Goal: Information Seeking & Learning: Find specific fact

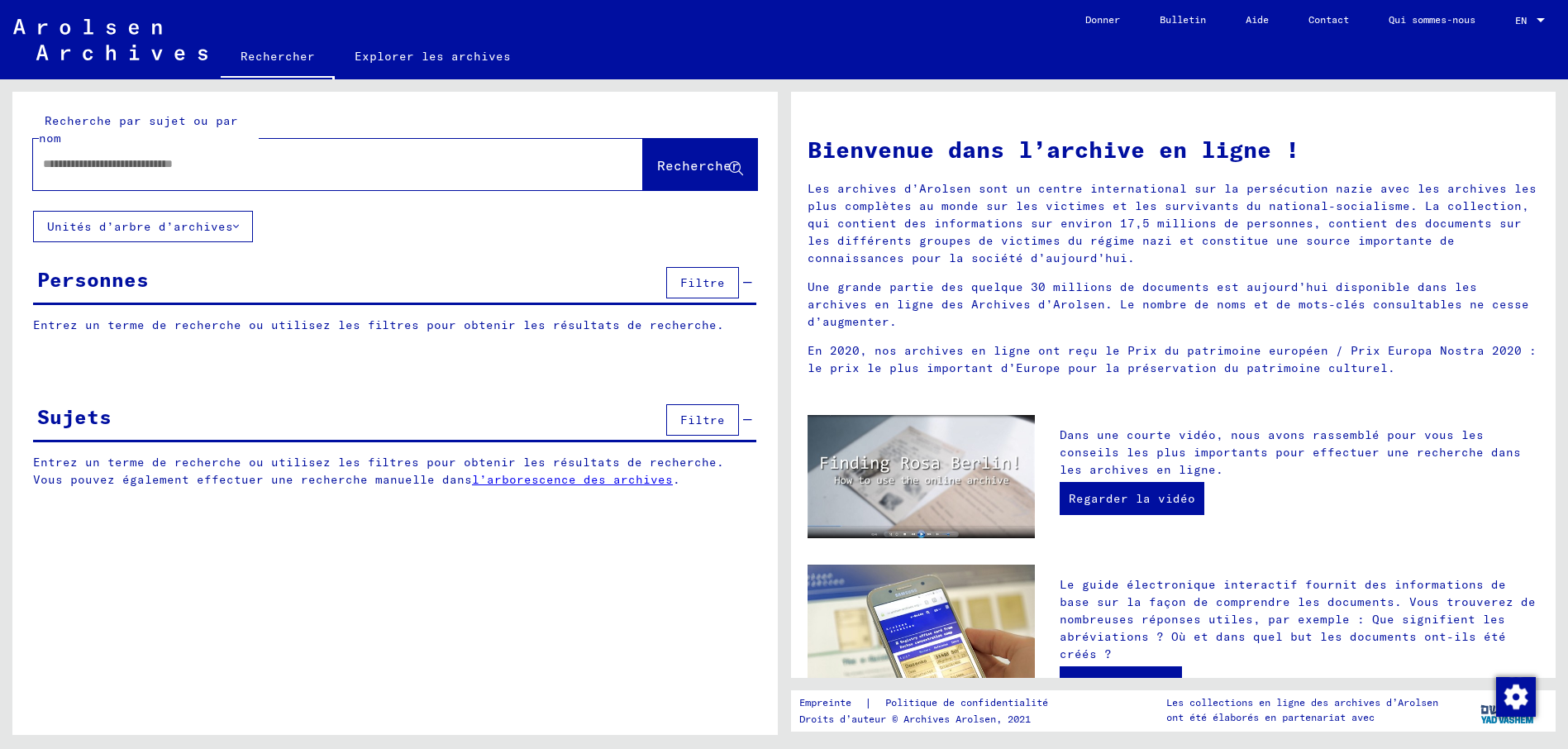
click at [233, 222] on icon at bounding box center [235, 227] width 5 height 12
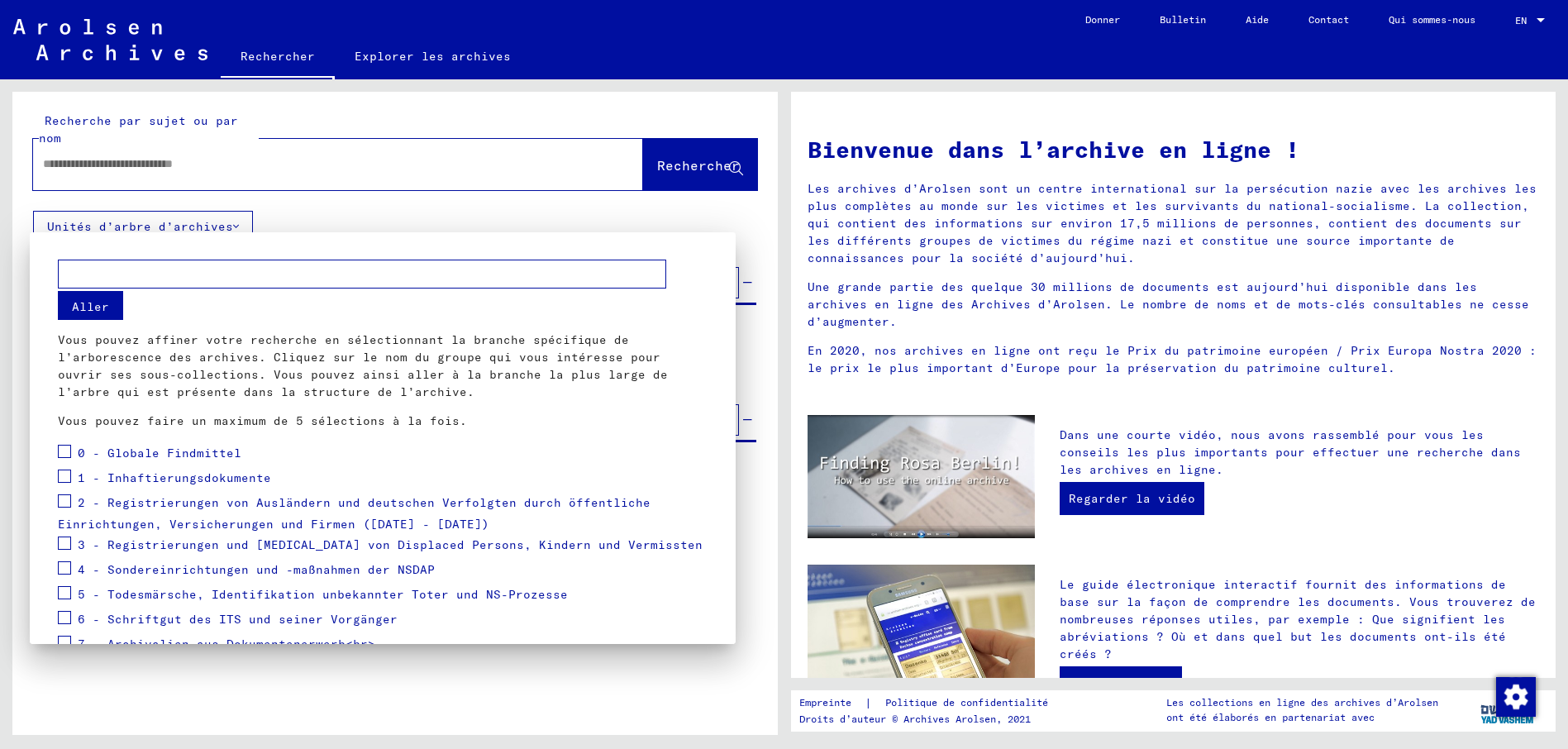
click at [304, 217] on div at bounding box center [784, 374] width 1568 height 749
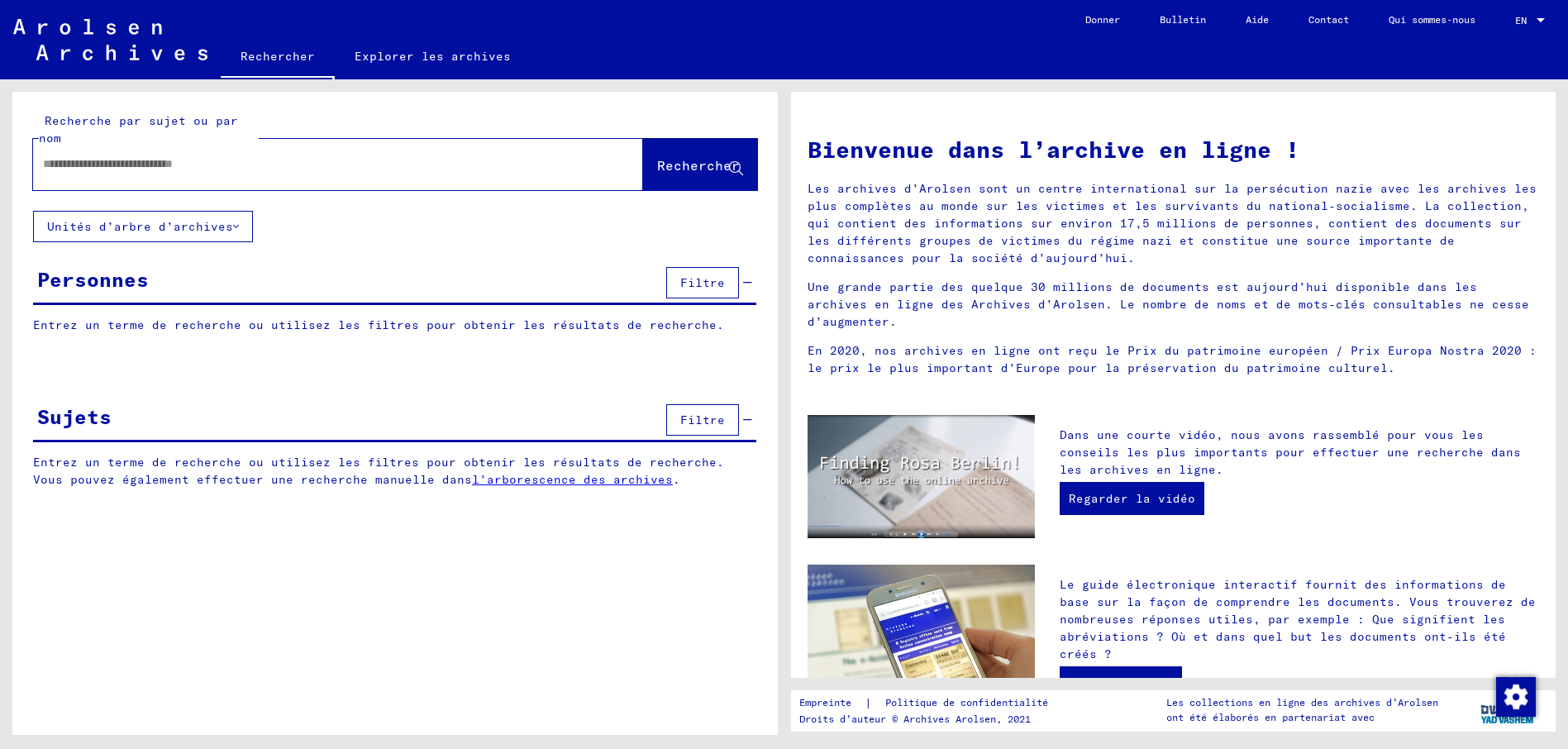
click at [209, 225] on font "Unités d’arbre d’archives" at bounding box center [139, 227] width 186 height 15
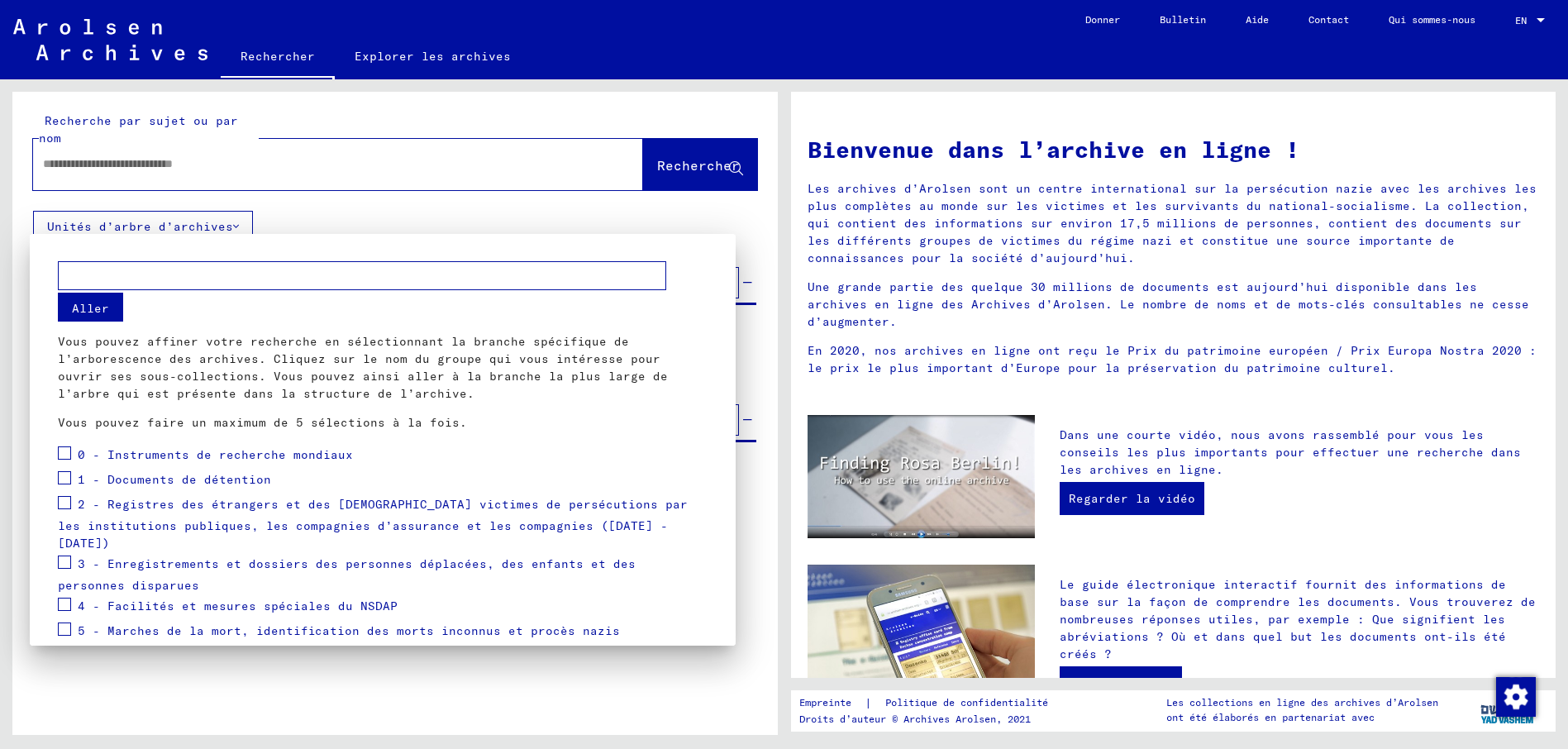
scroll to position [128, 0]
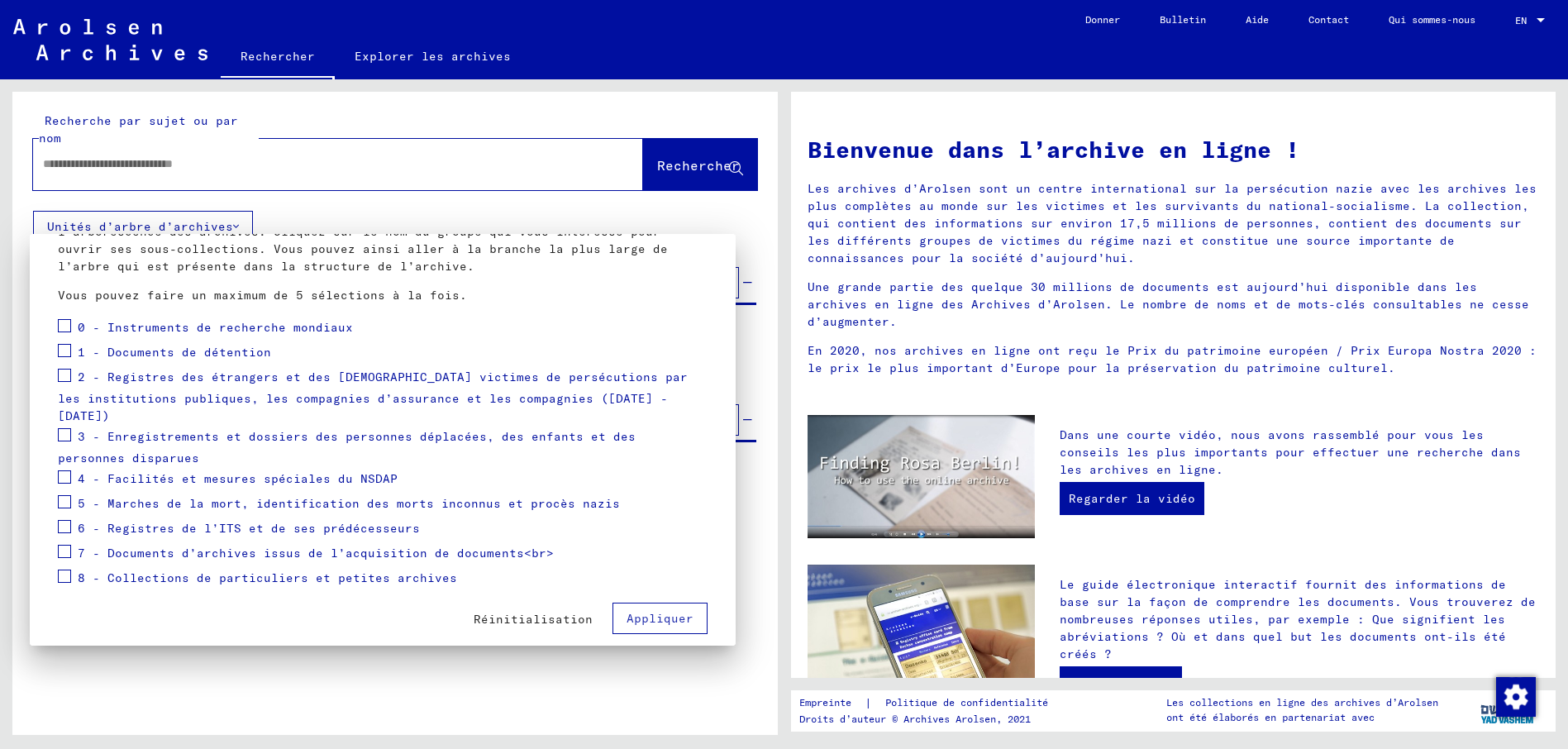
click at [389, 211] on div at bounding box center [784, 374] width 1568 height 749
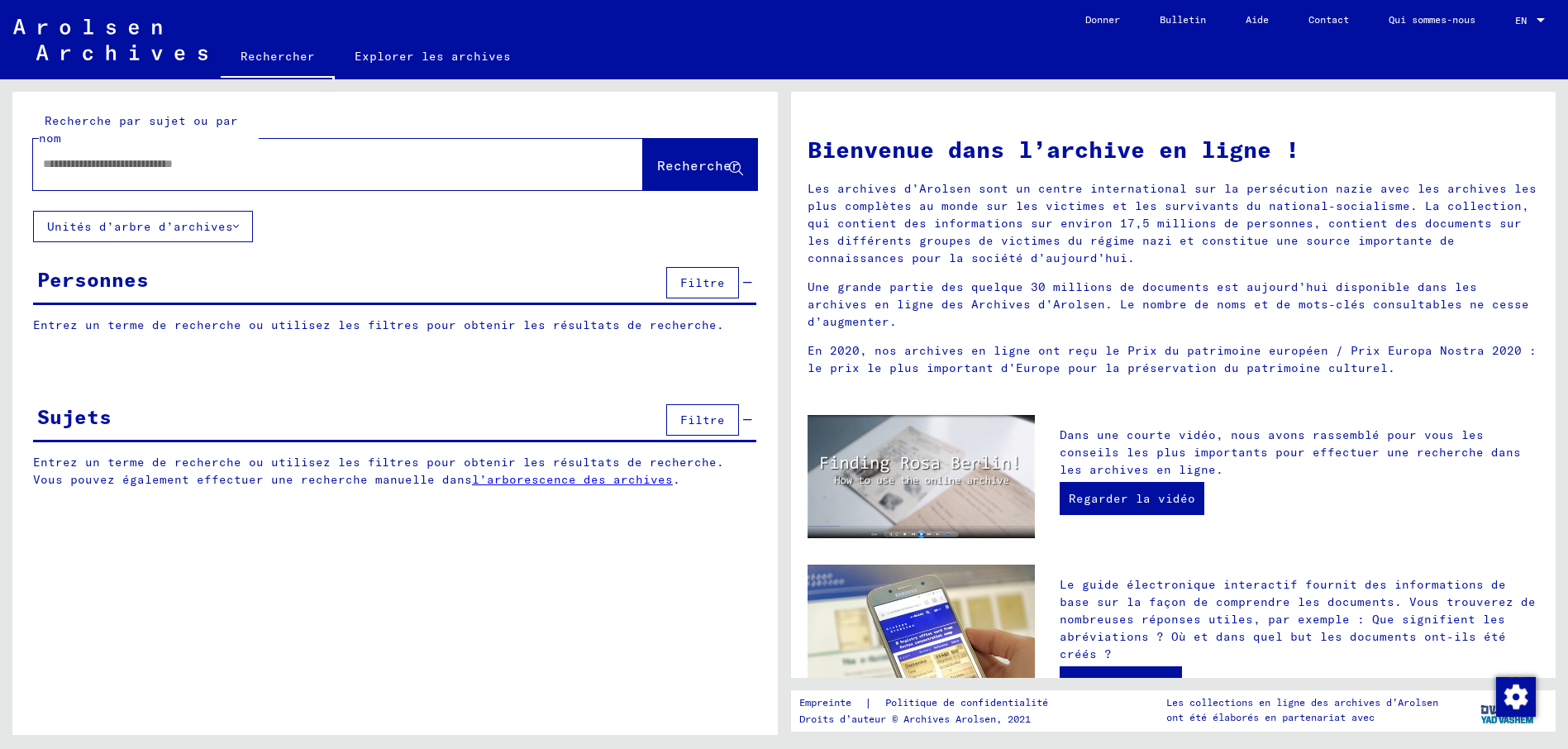
click at [432, 173] on div at bounding box center [314, 164] width 561 height 37
click at [694, 425] on span "Filtre" at bounding box center [703, 420] width 45 height 15
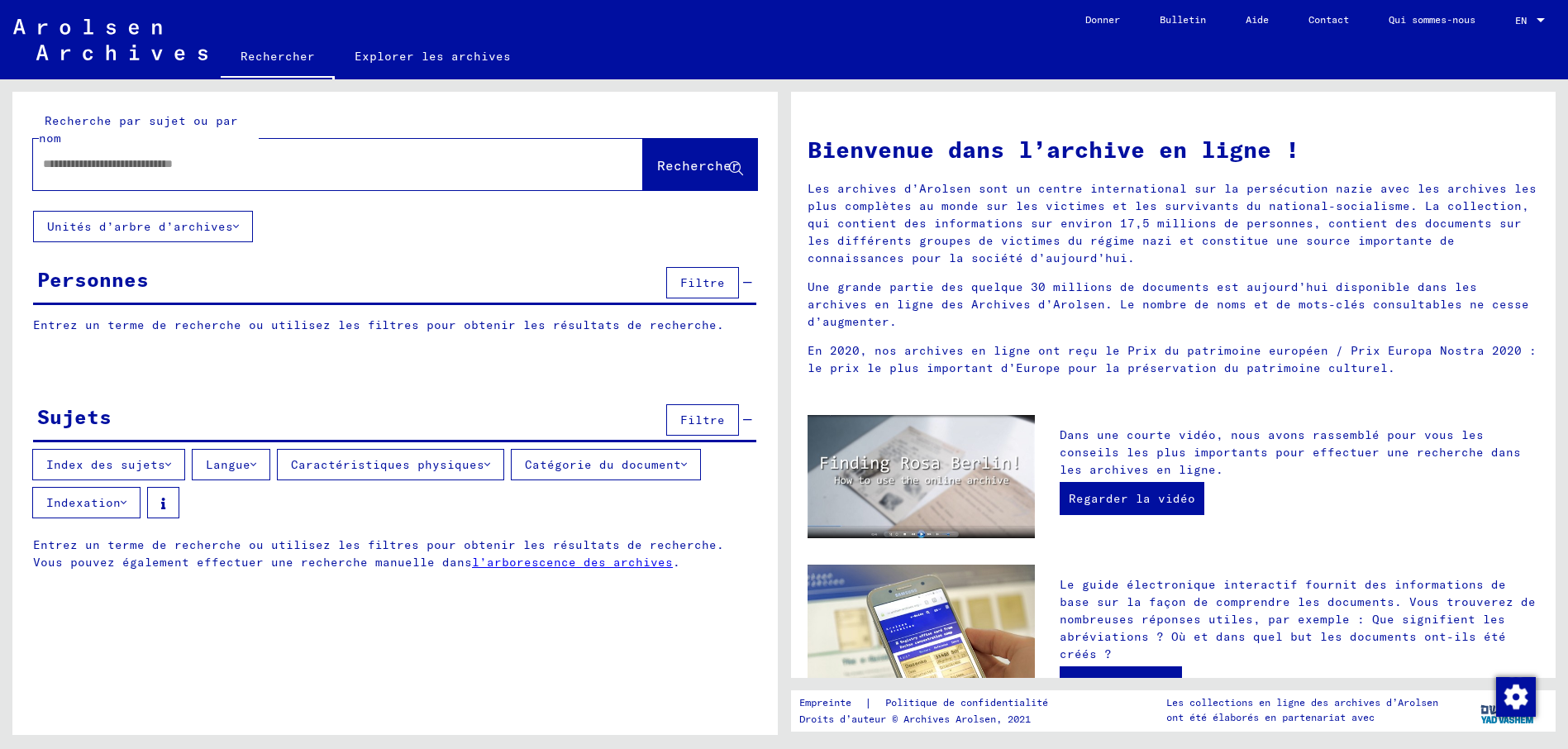
click at [660, 465] on font "Catégorie du document" at bounding box center [603, 465] width 156 height 15
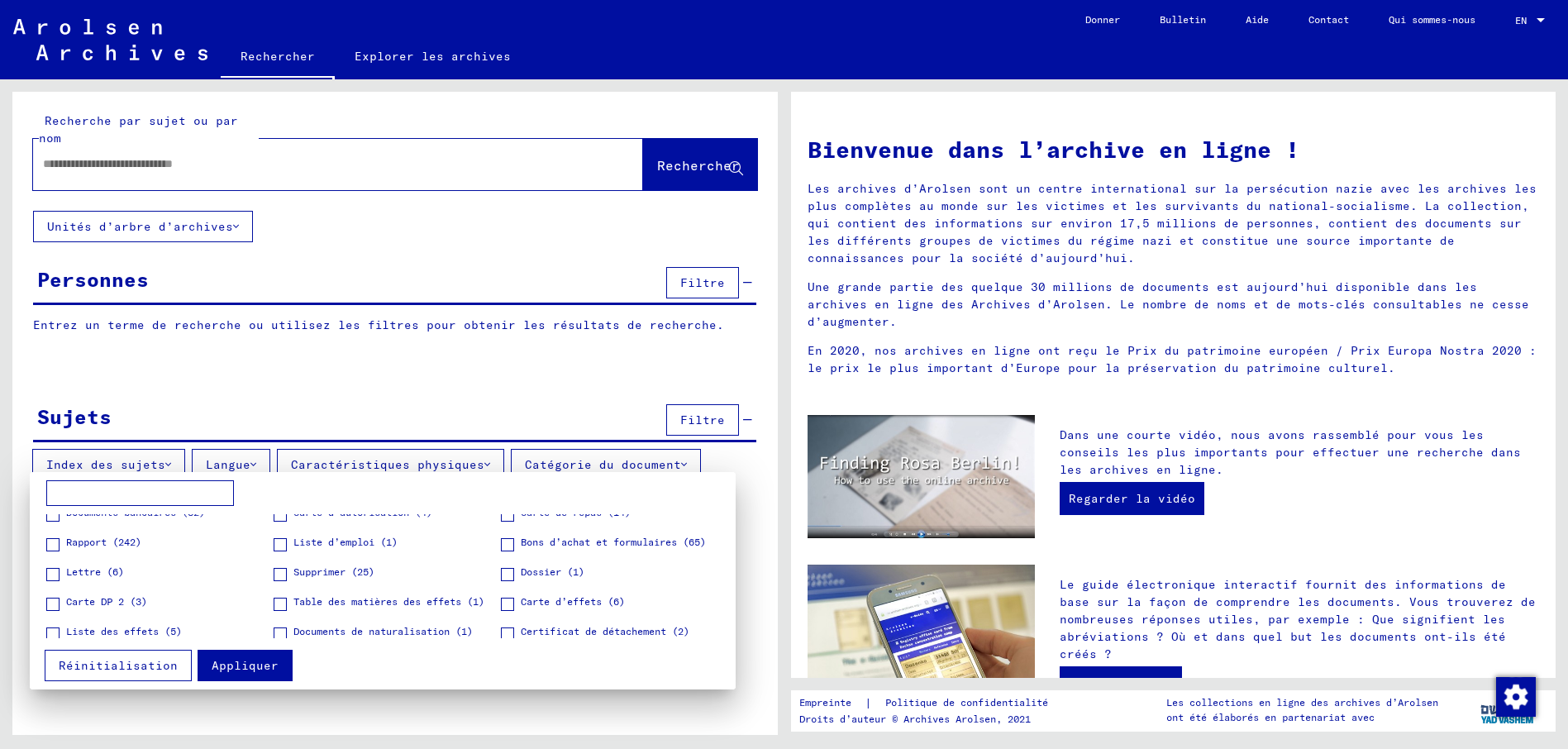
scroll to position [74, 0]
click at [406, 60] on div at bounding box center [784, 374] width 1568 height 749
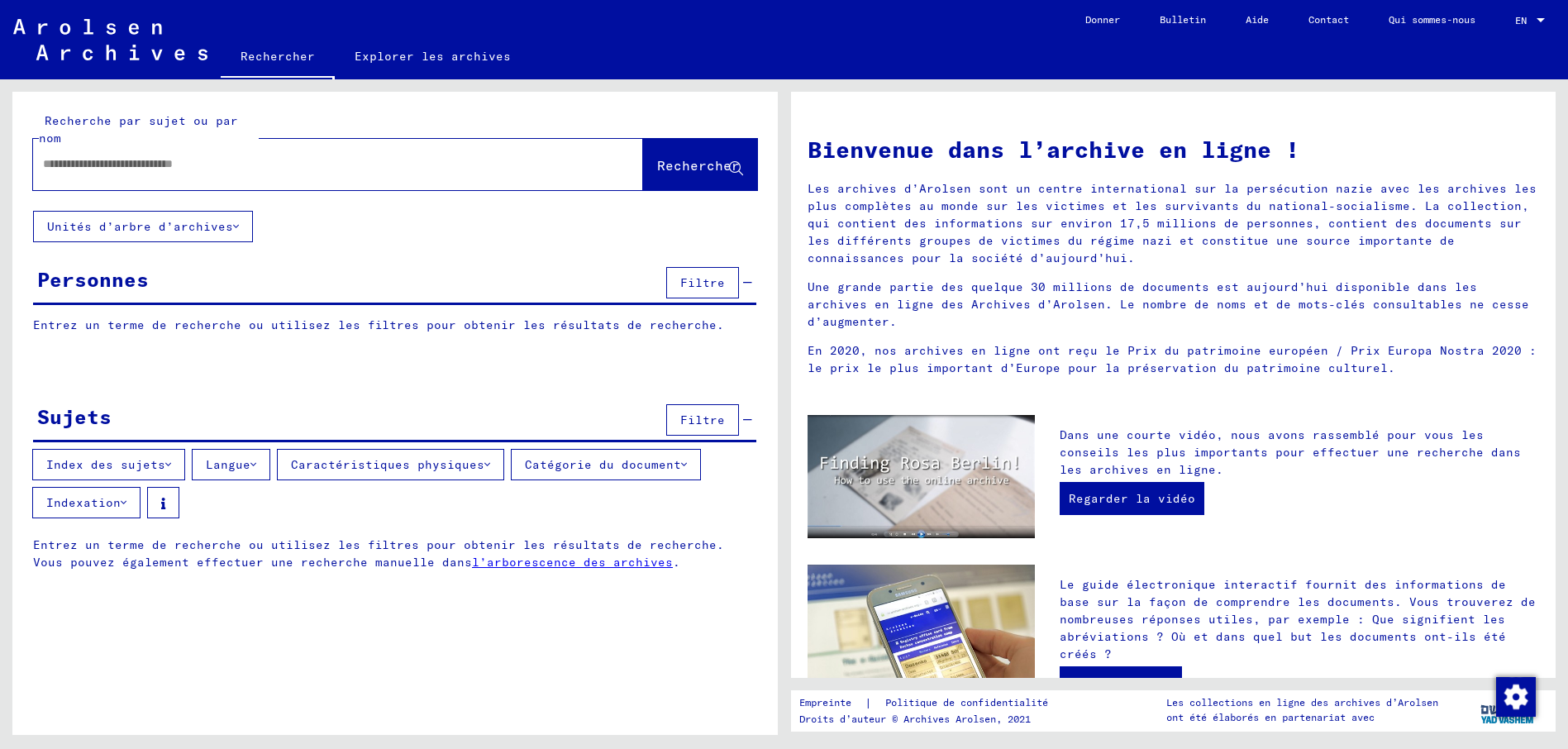
click at [403, 54] on link "Explorer les archives" at bounding box center [432, 56] width 196 height 40
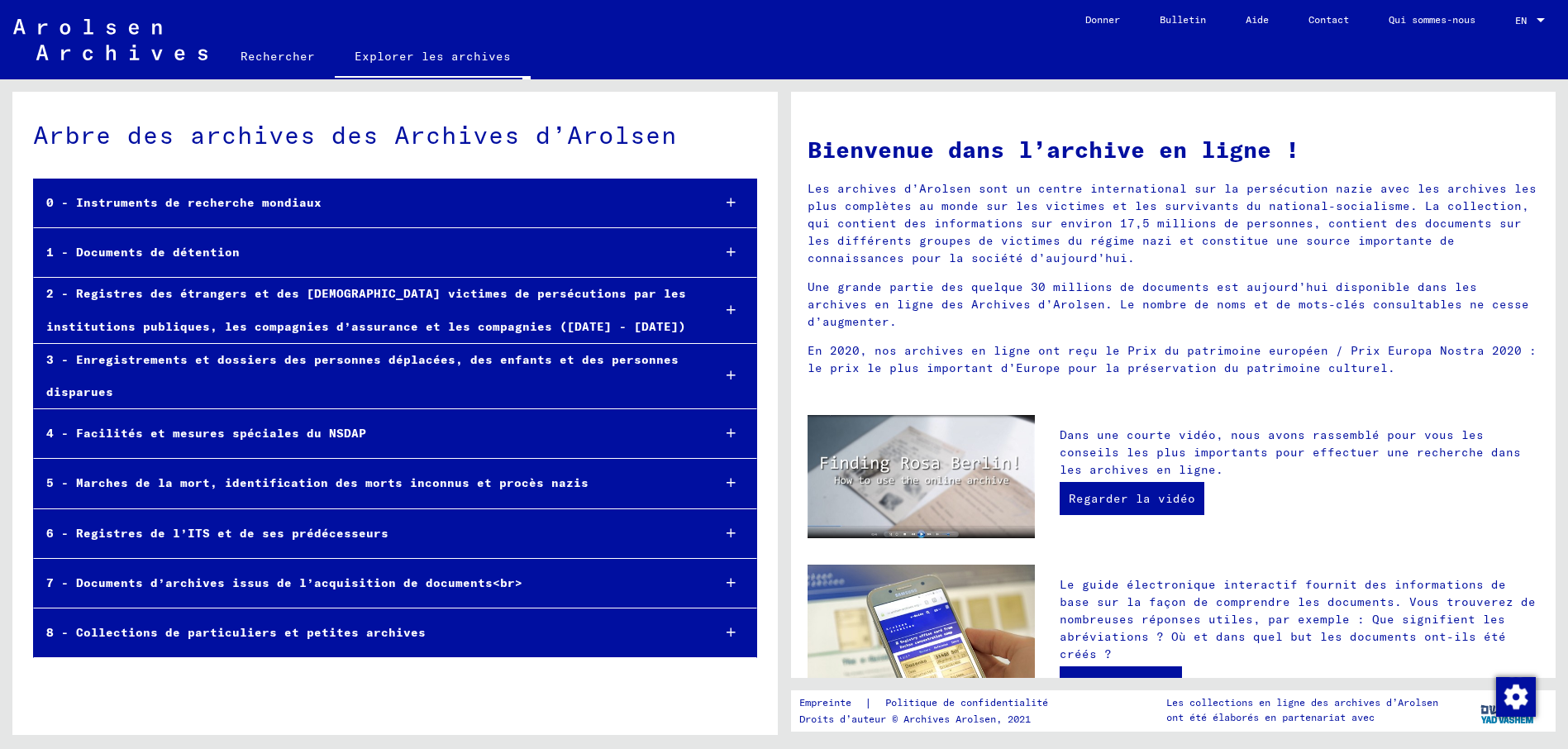
click at [725, 198] on div at bounding box center [731, 203] width 49 height 49
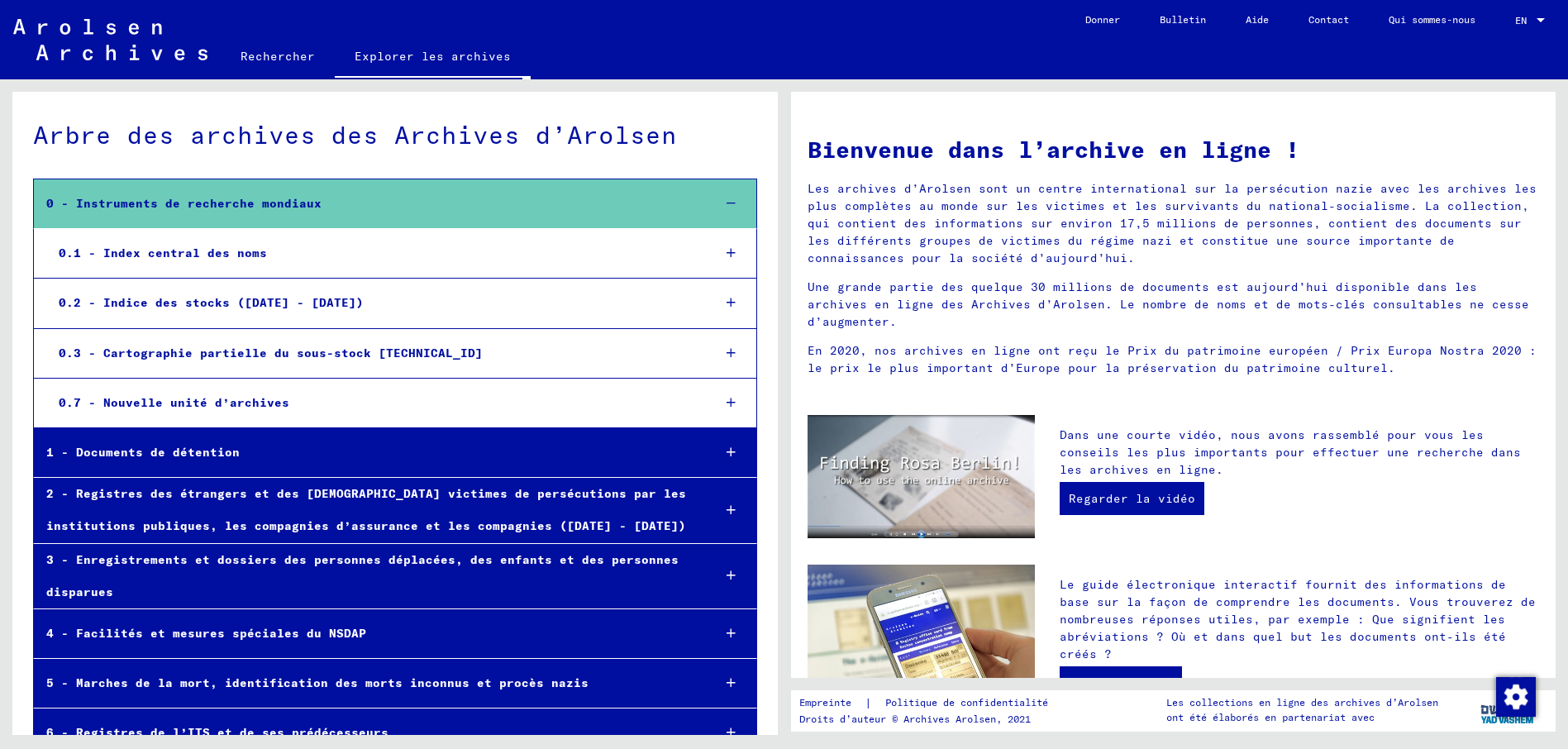
click at [726, 199] on div at bounding box center [731, 204] width 49 height 49
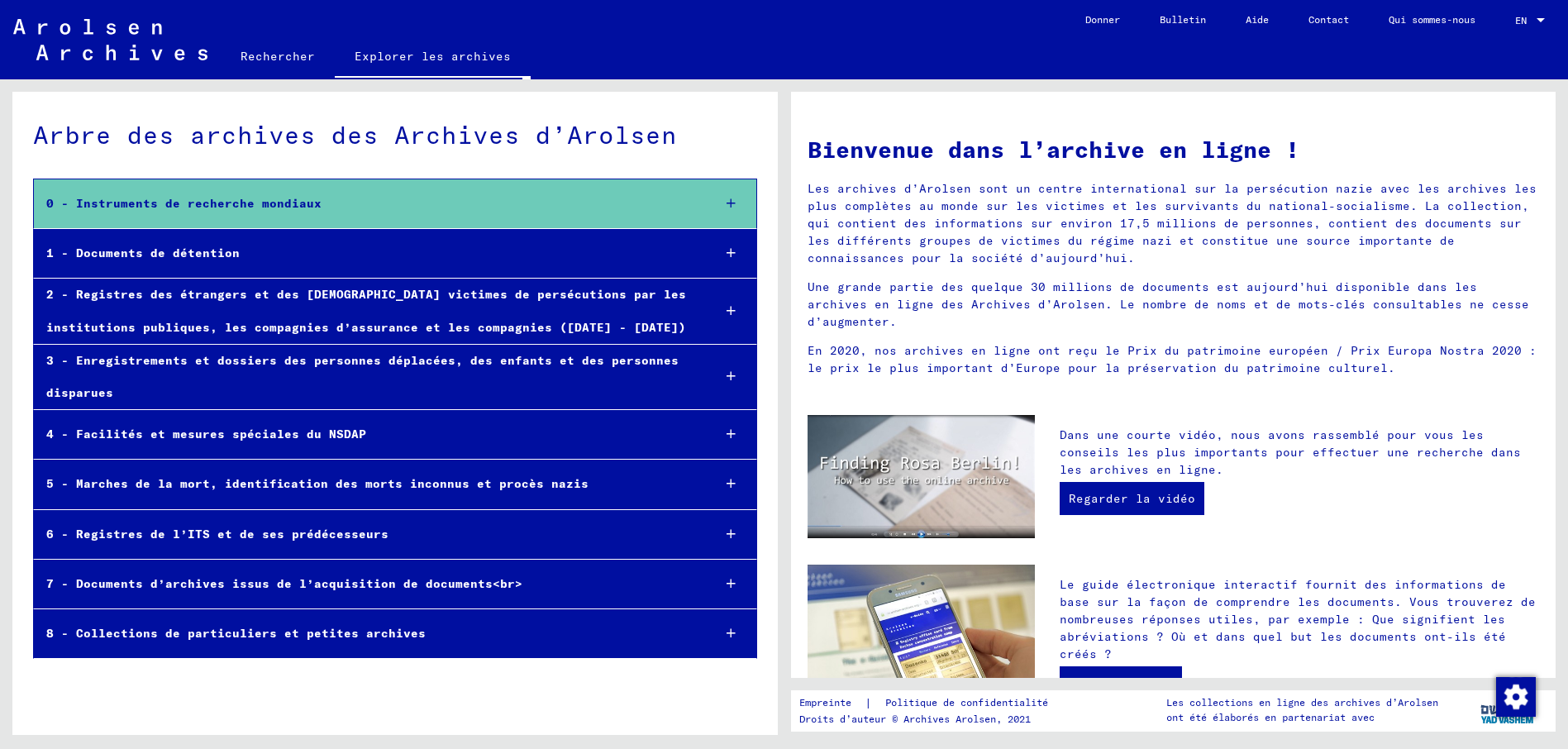
click at [720, 250] on div at bounding box center [731, 254] width 49 height 49
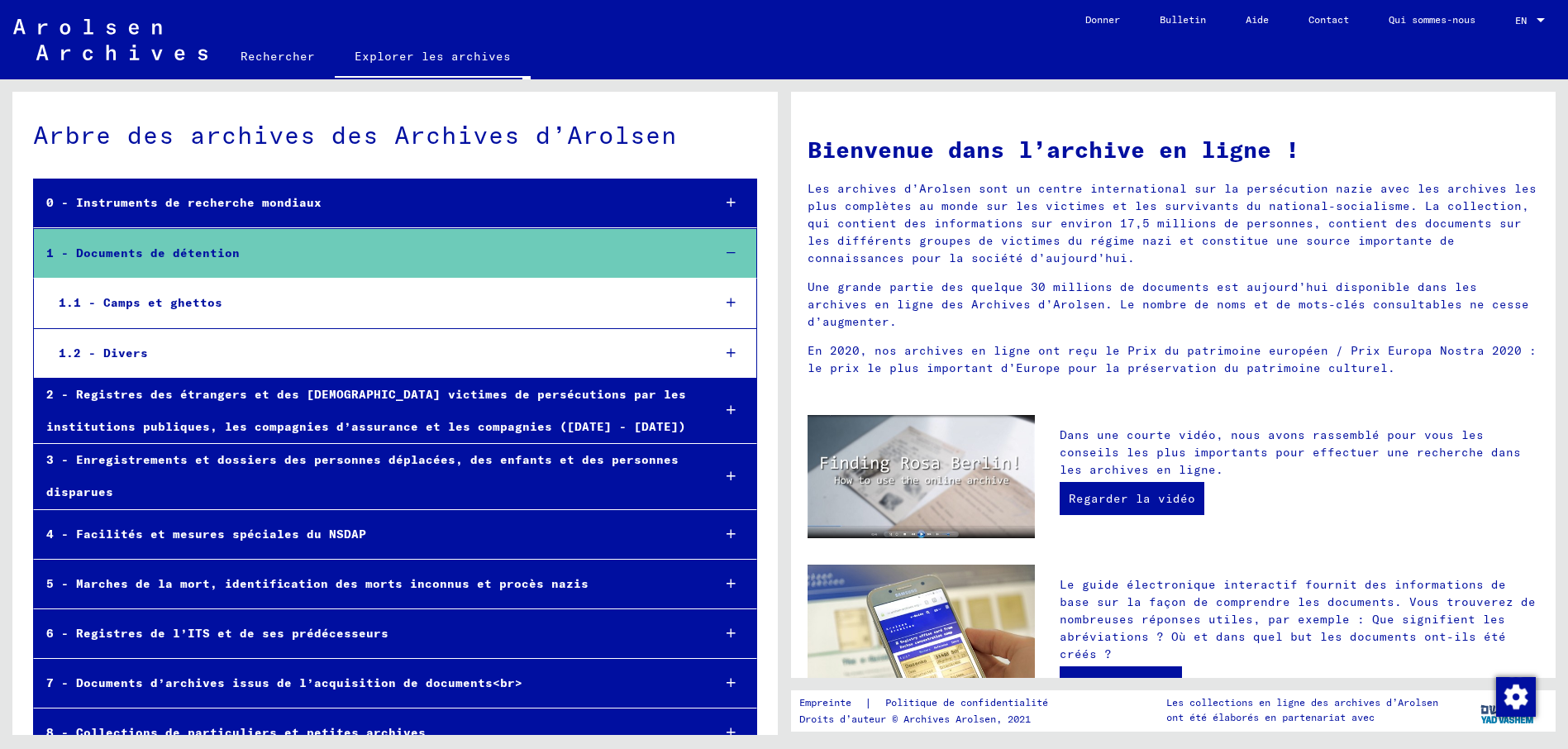
click at [724, 301] on div at bounding box center [731, 303] width 49 height 49
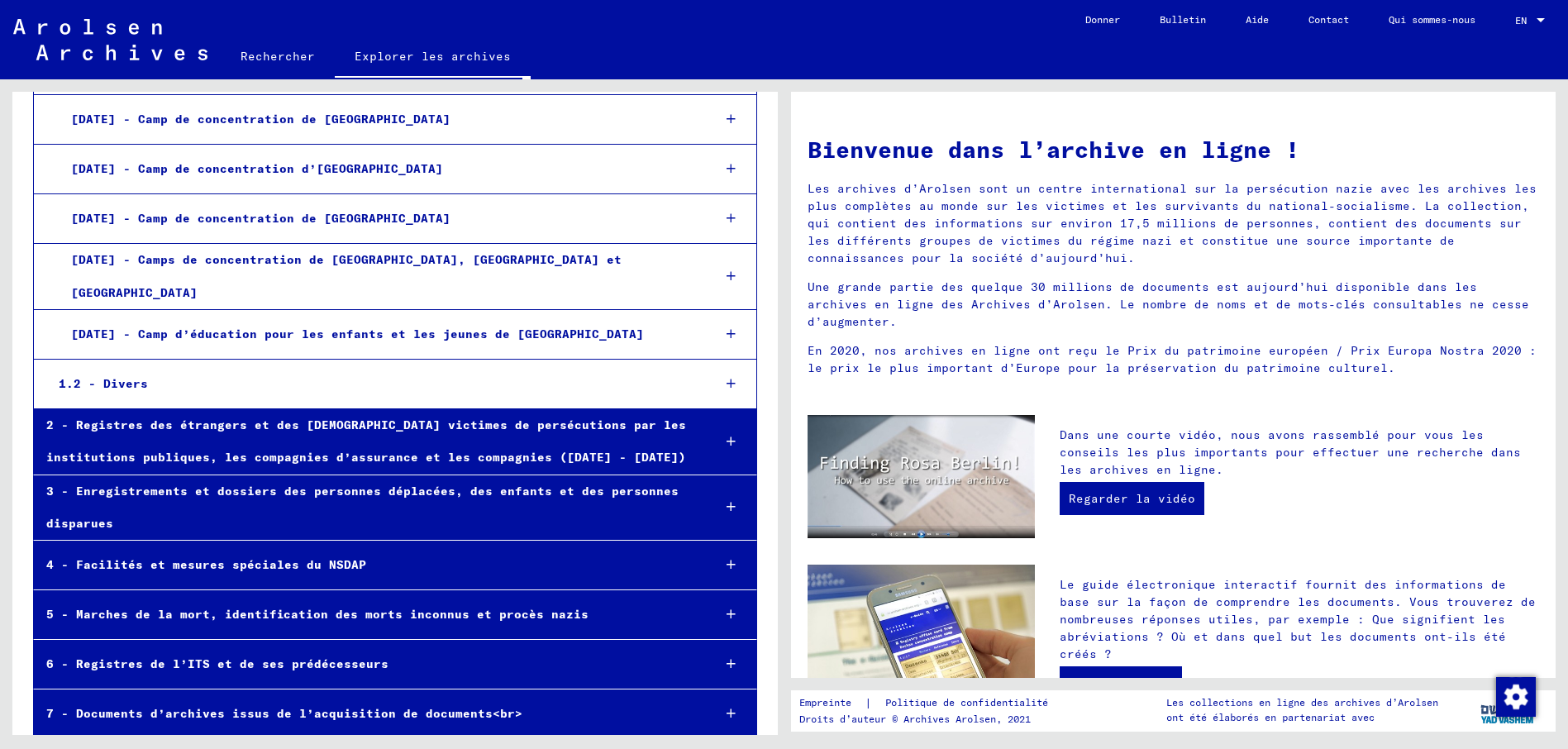
scroll to position [3134, 0]
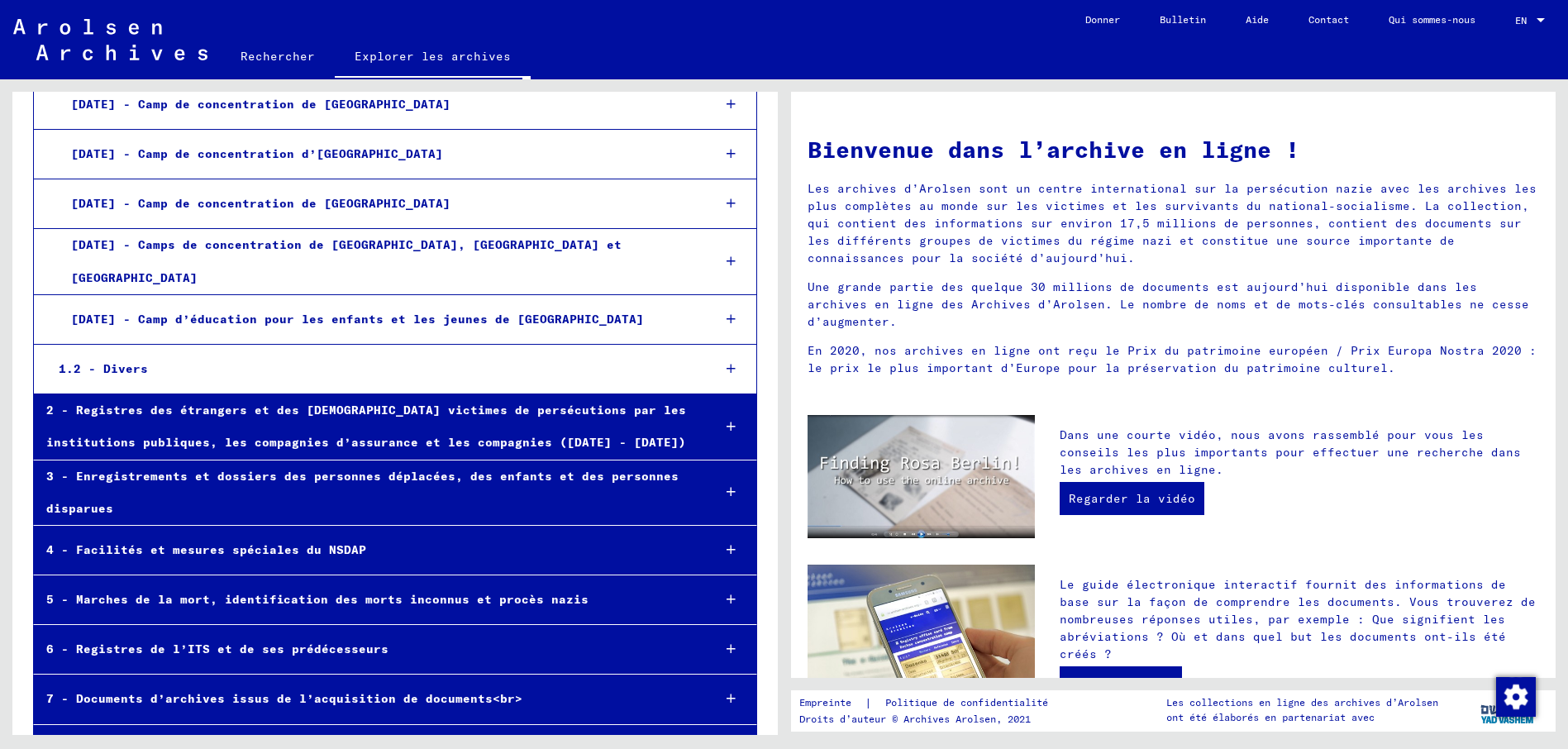
click at [726, 421] on icon at bounding box center [731, 426] width 9 height 12
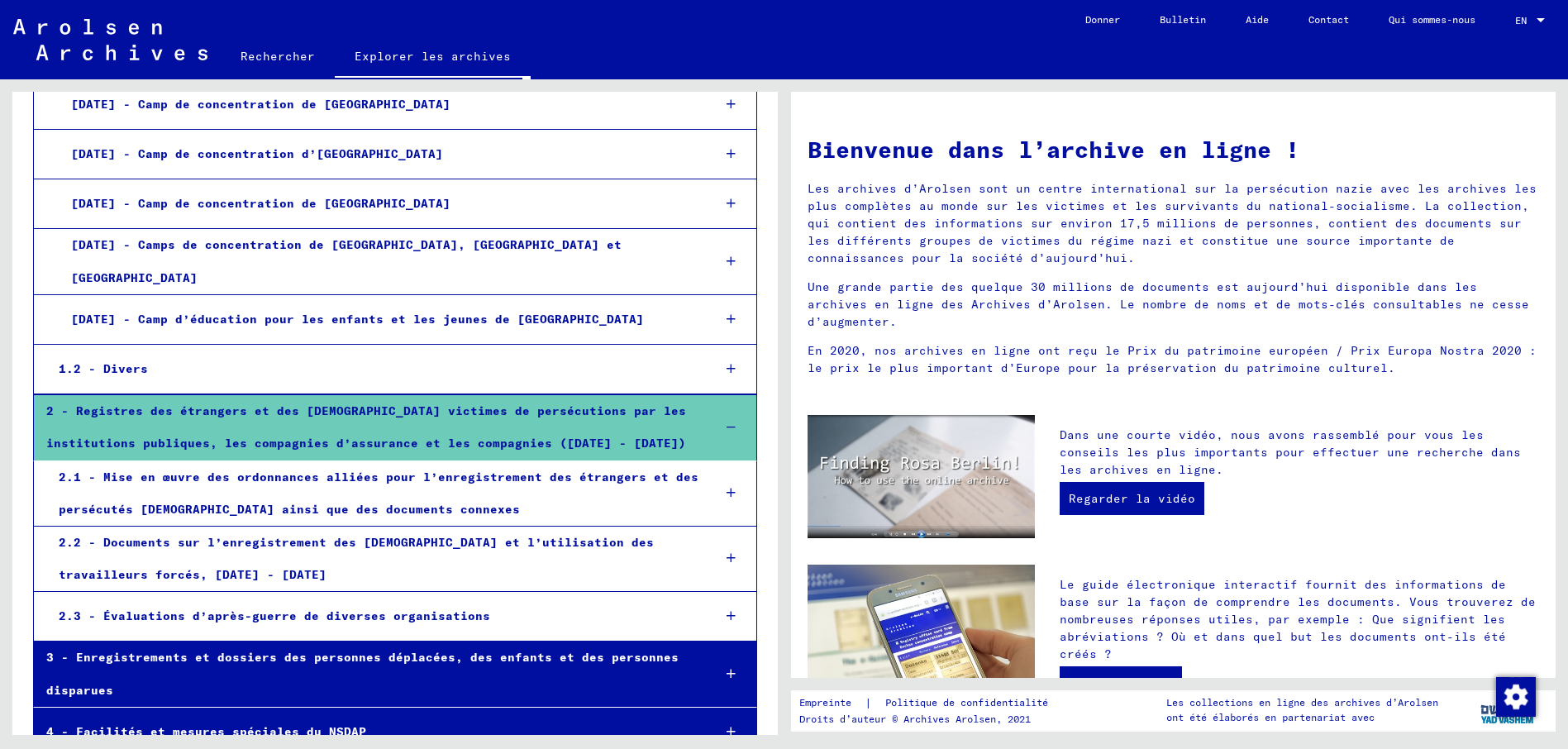
click at [726, 552] on icon at bounding box center [731, 557] width 9 height 12
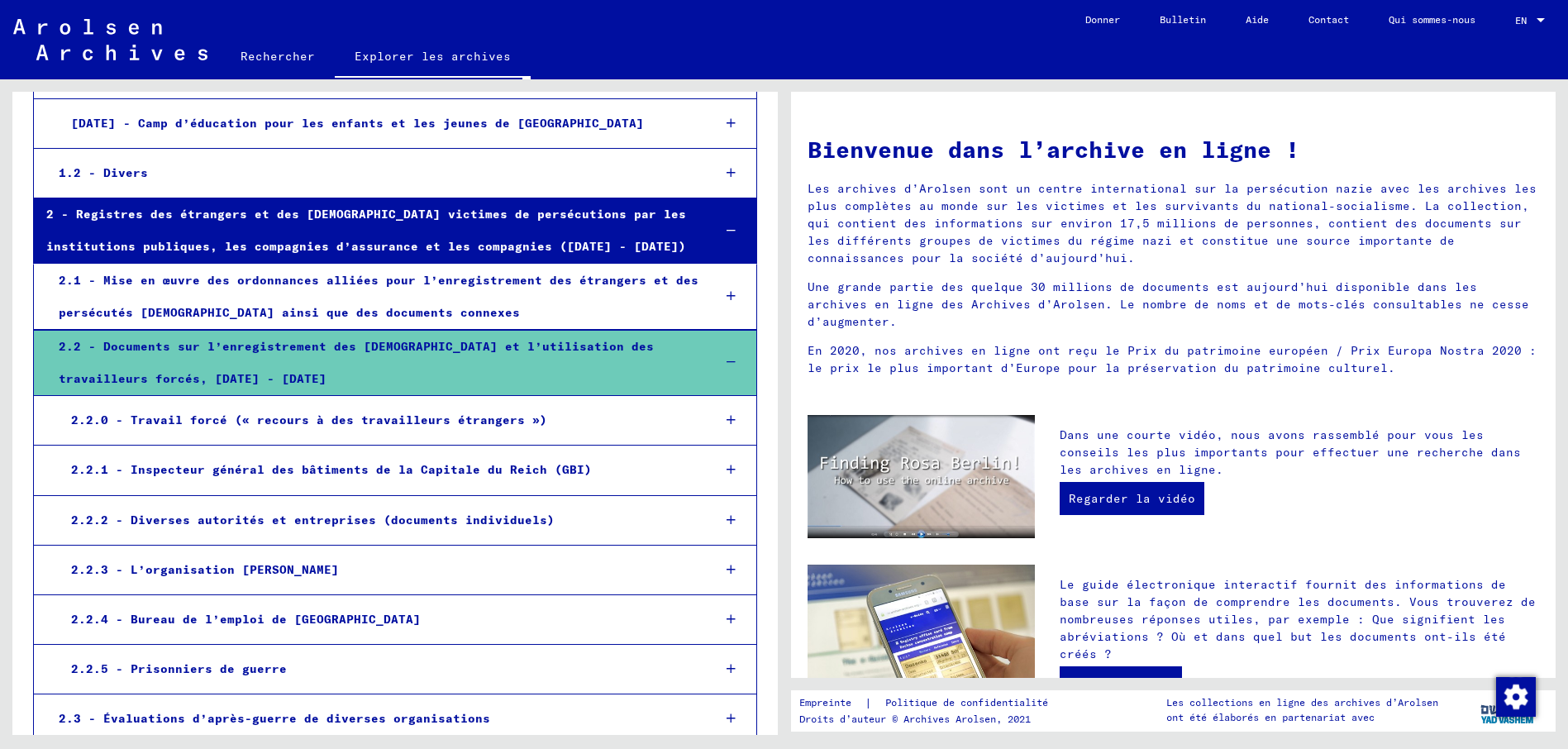
scroll to position [3478, 0]
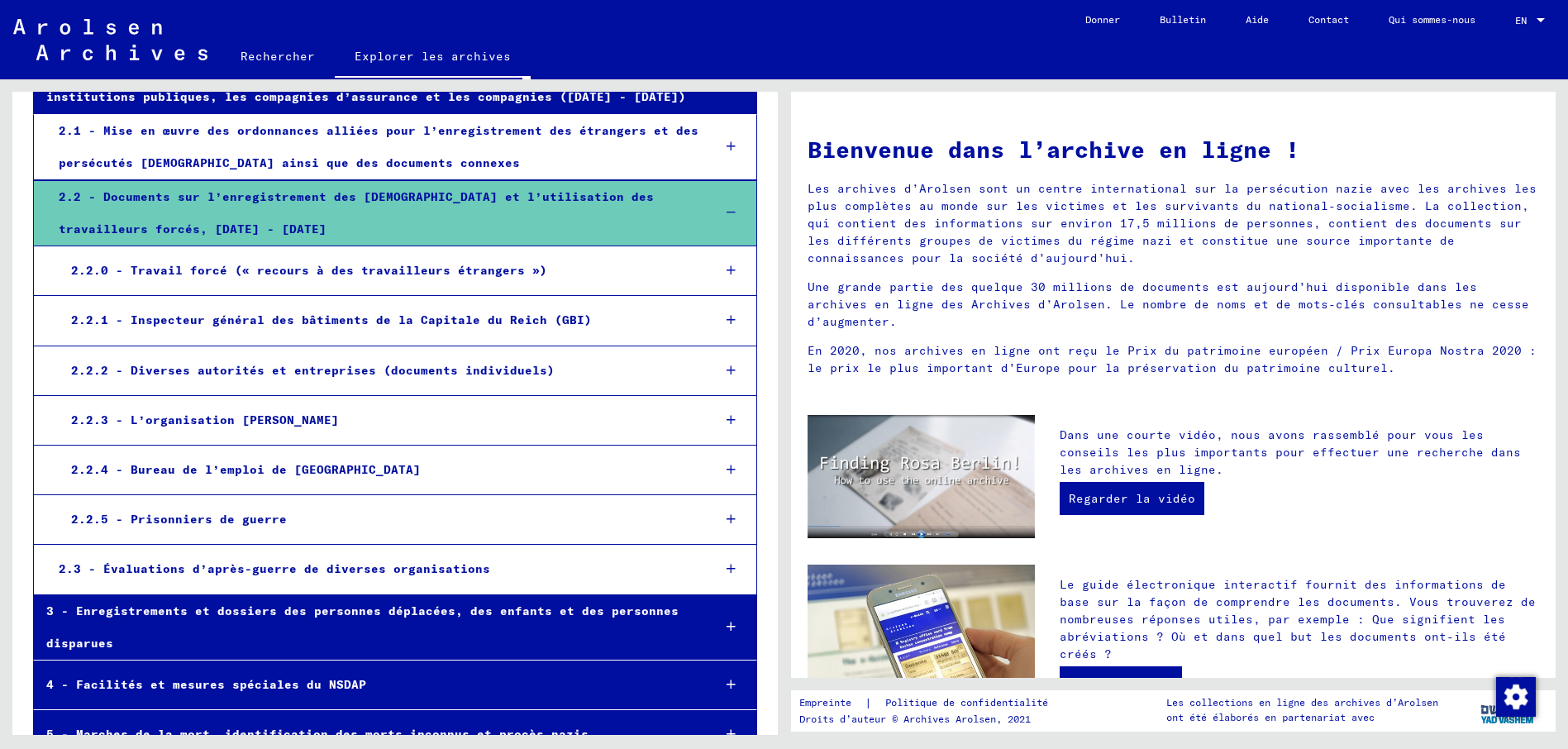
click at [726, 621] on icon at bounding box center [731, 627] width 9 height 12
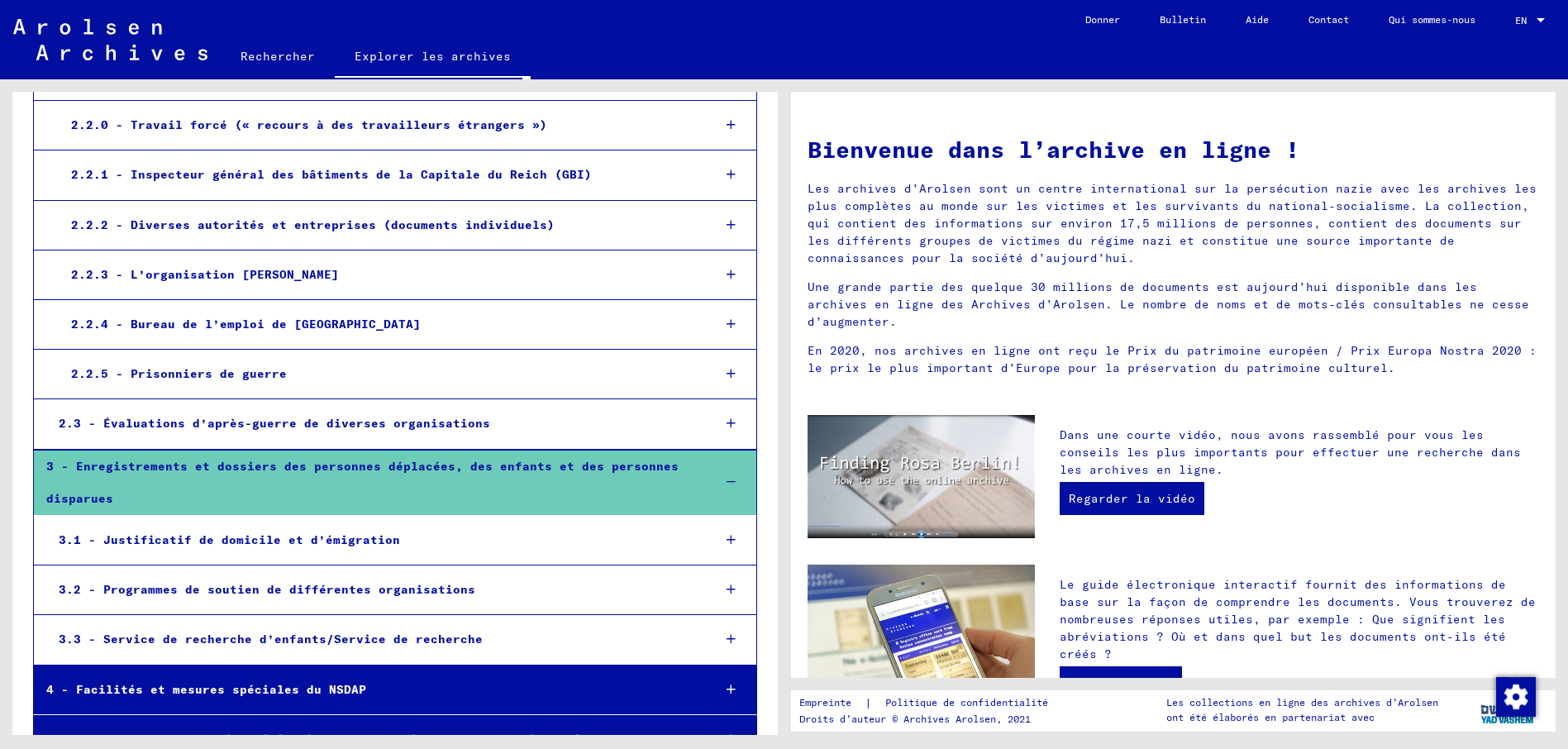
scroll to position [3655, 0]
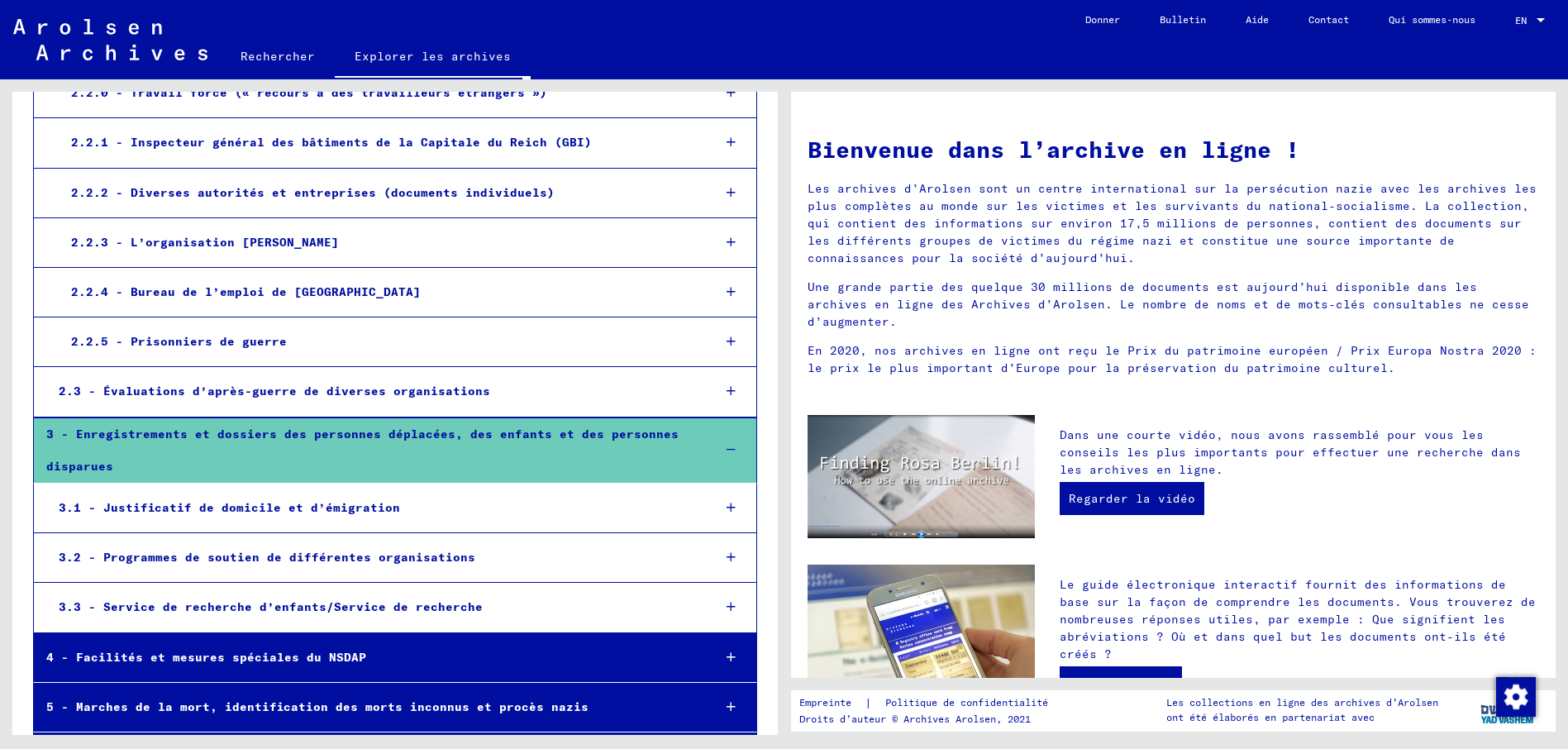
click at [726, 502] on icon at bounding box center [731, 507] width 9 height 12
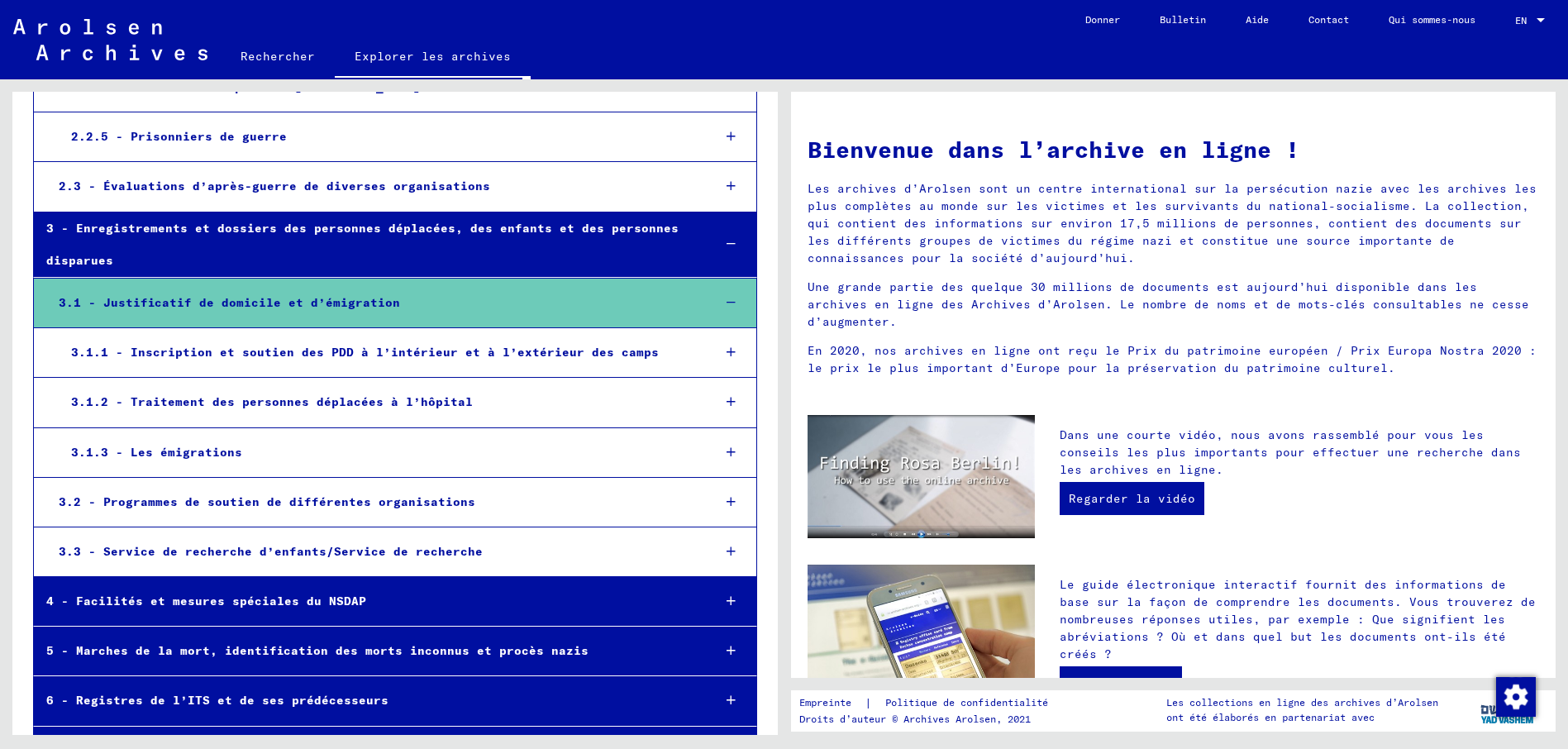
scroll to position [3911, 0]
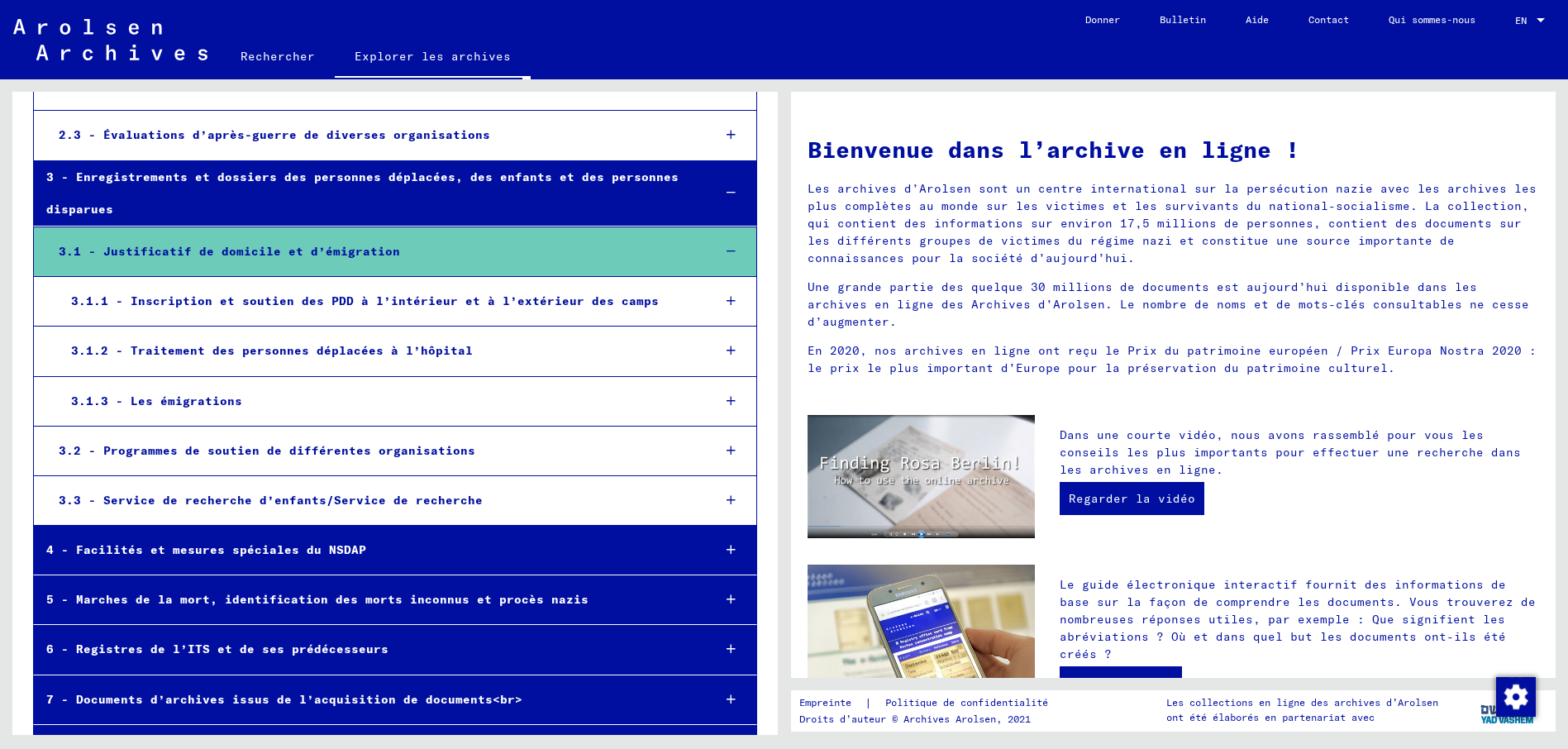
click at [726, 544] on icon at bounding box center [731, 549] width 9 height 12
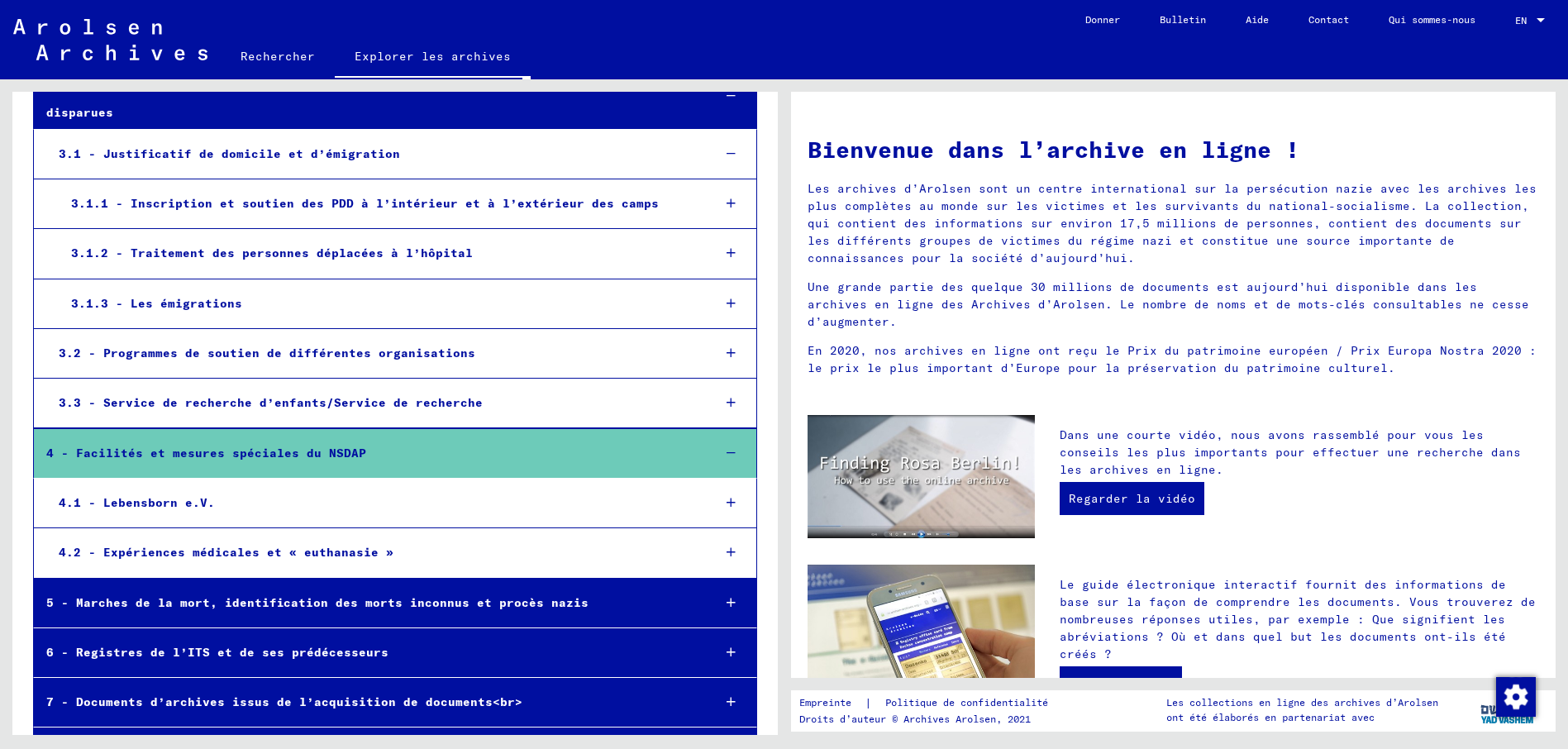
scroll to position [4011, 0]
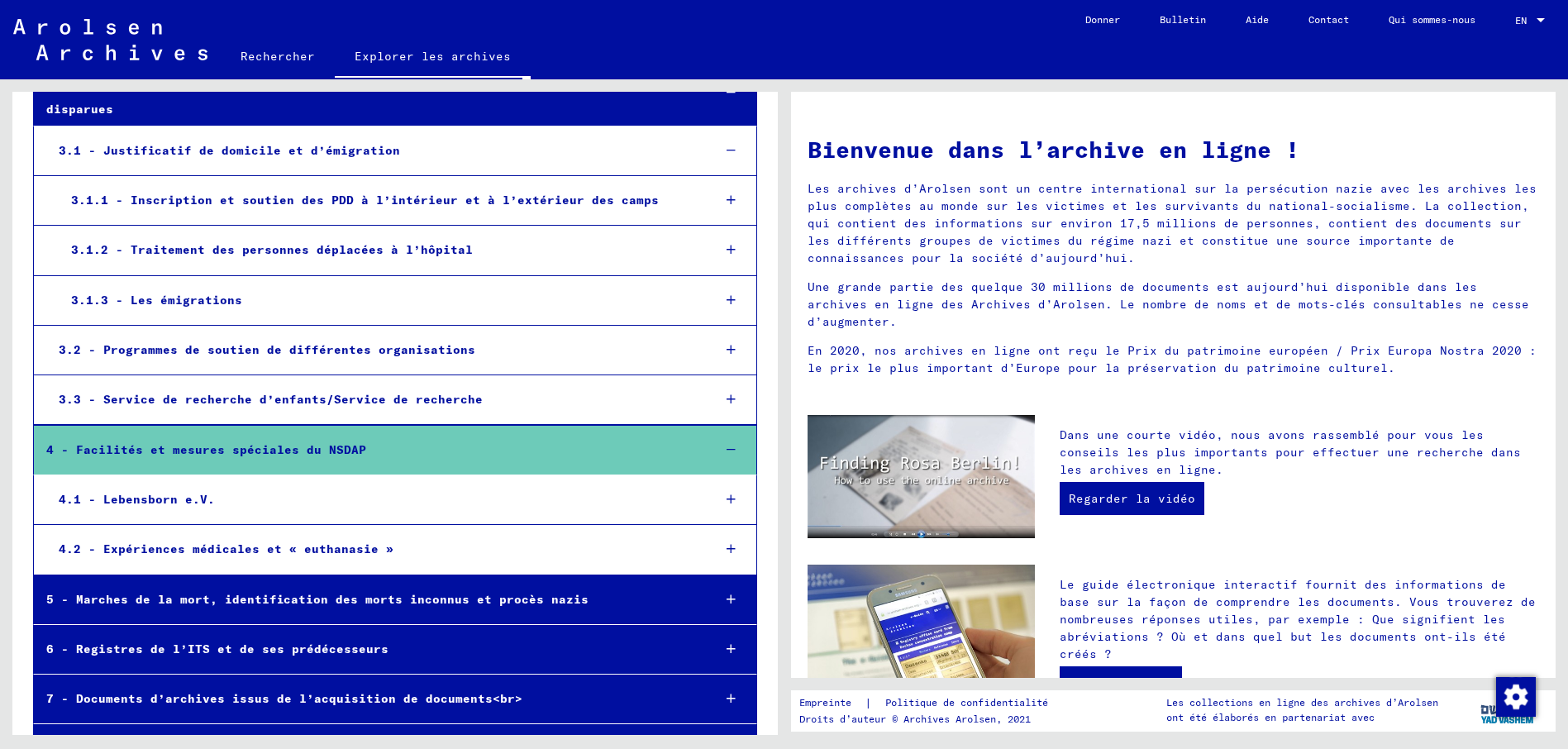
click at [706, 575] on div at bounding box center [731, 600] width 49 height 49
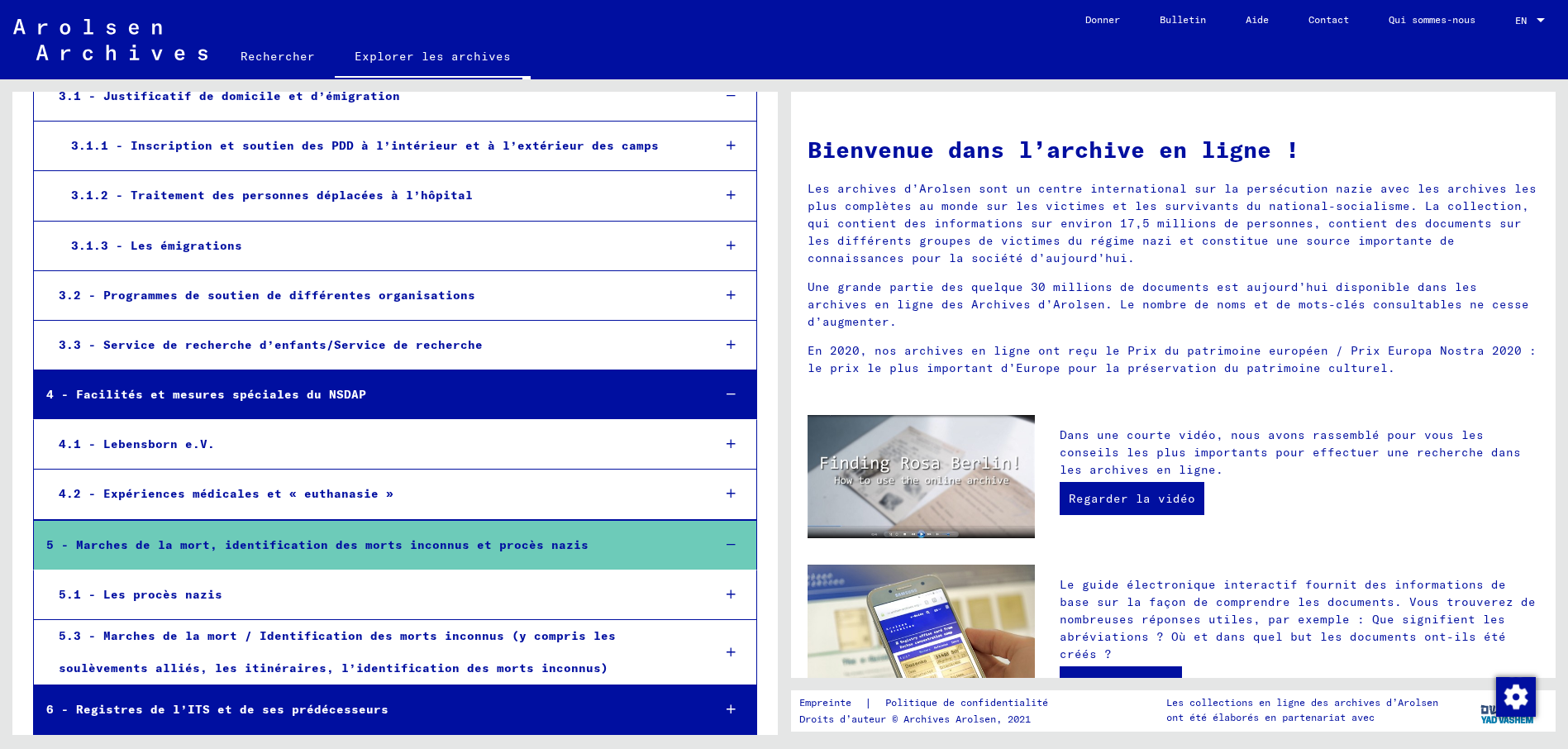
scroll to position [4126, 0]
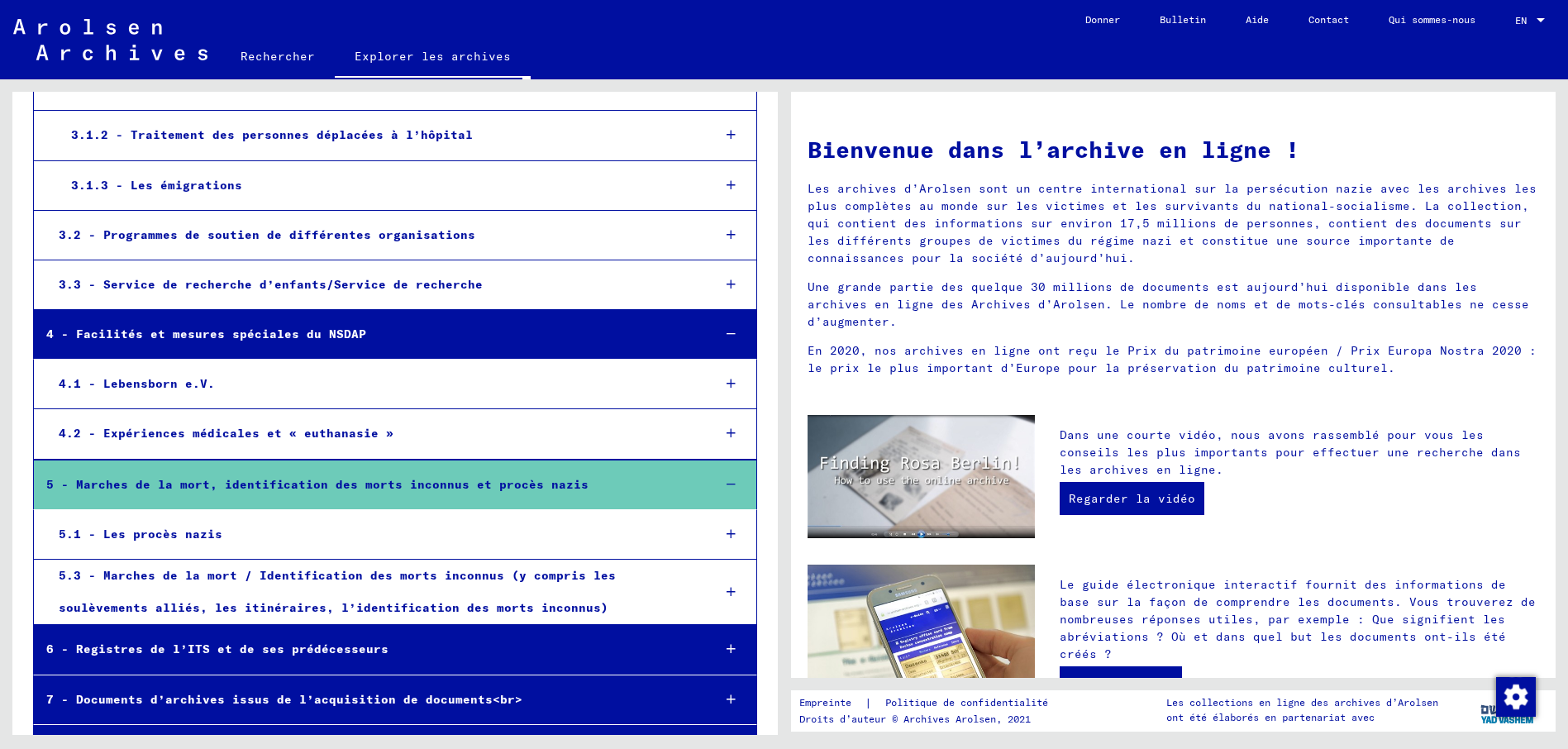
click at [726, 644] on icon at bounding box center [731, 649] width 9 height 12
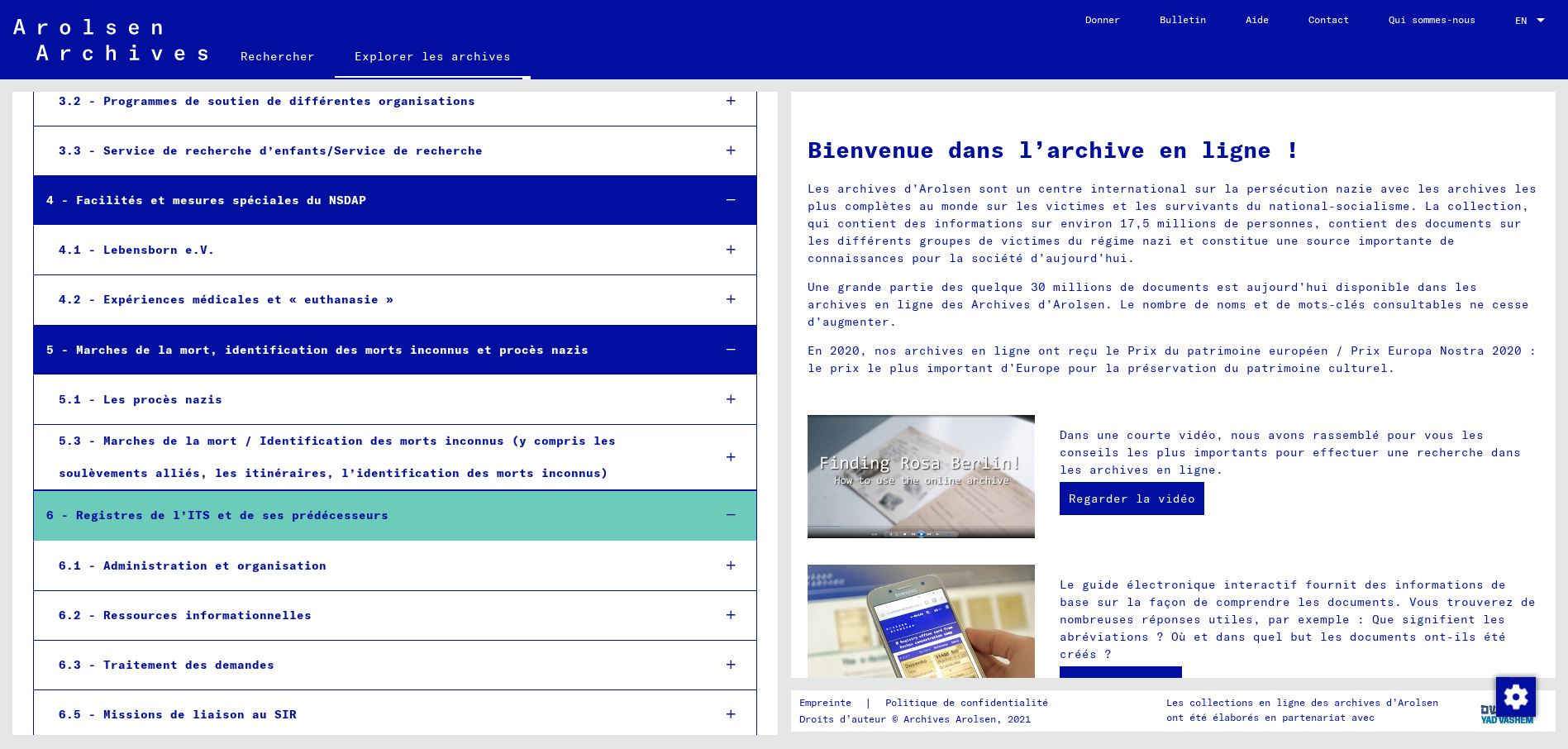
scroll to position [4340, 0]
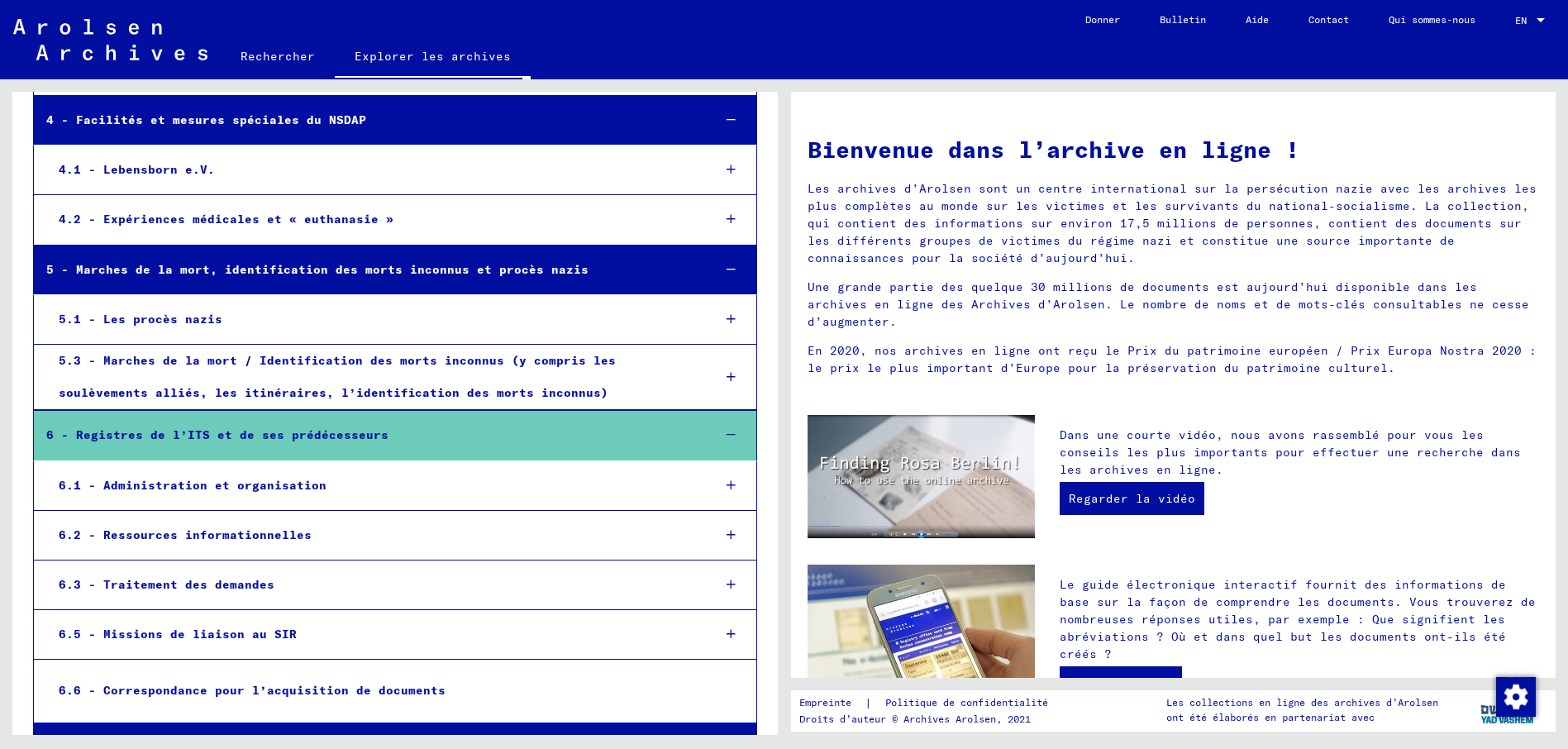
click at [715, 461] on div at bounding box center [731, 486] width 49 height 49
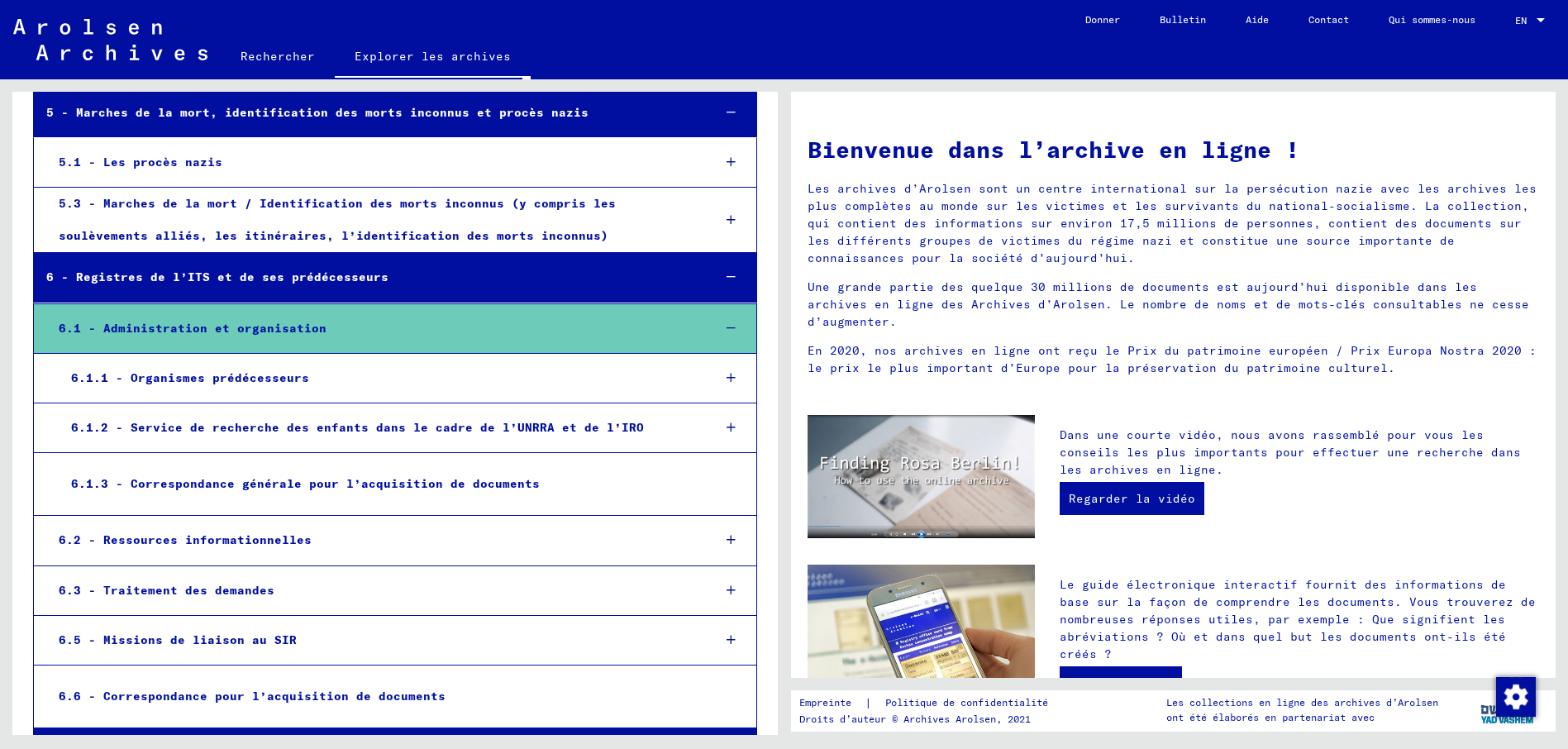
scroll to position [4552, 0]
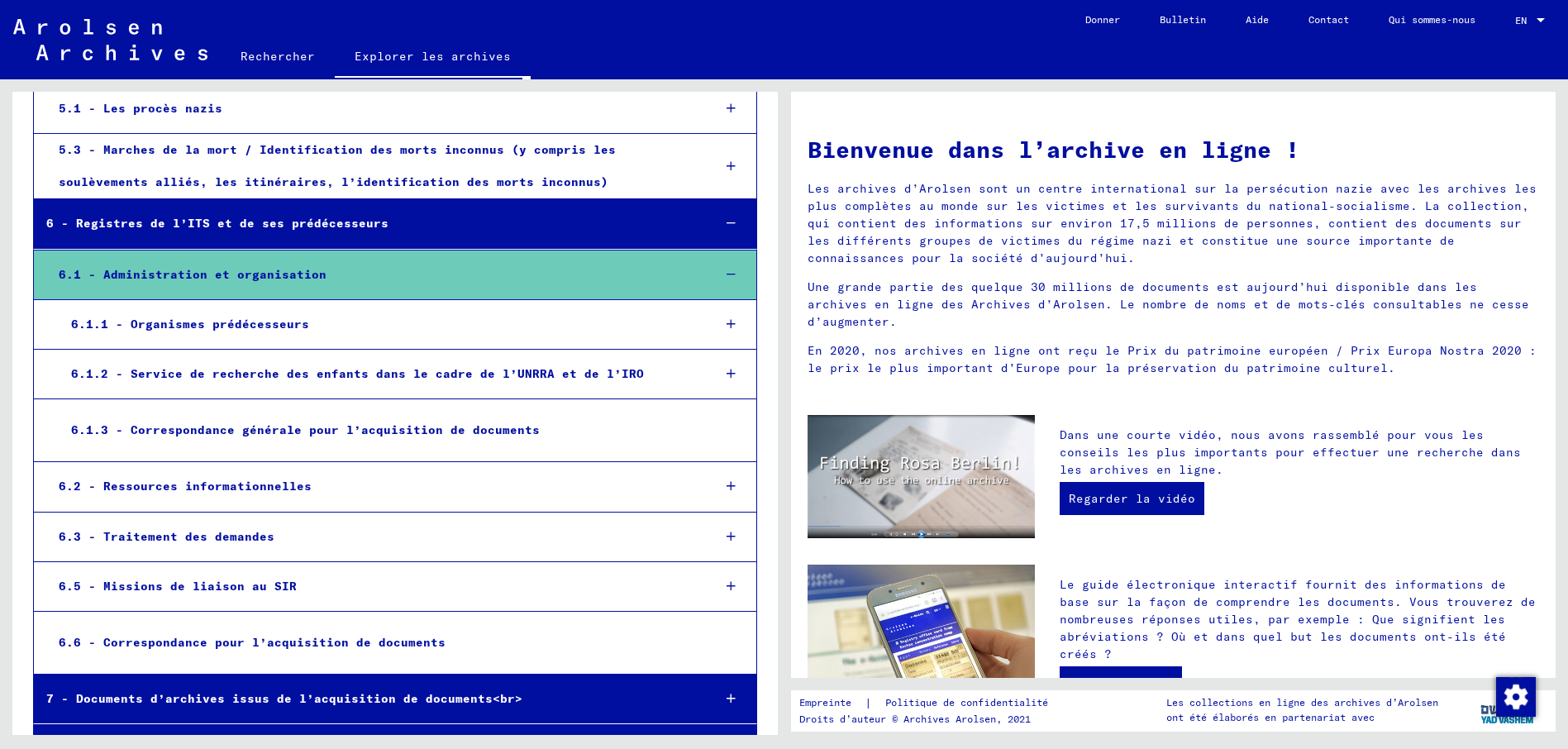
click at [726, 693] on icon at bounding box center [731, 699] width 9 height 12
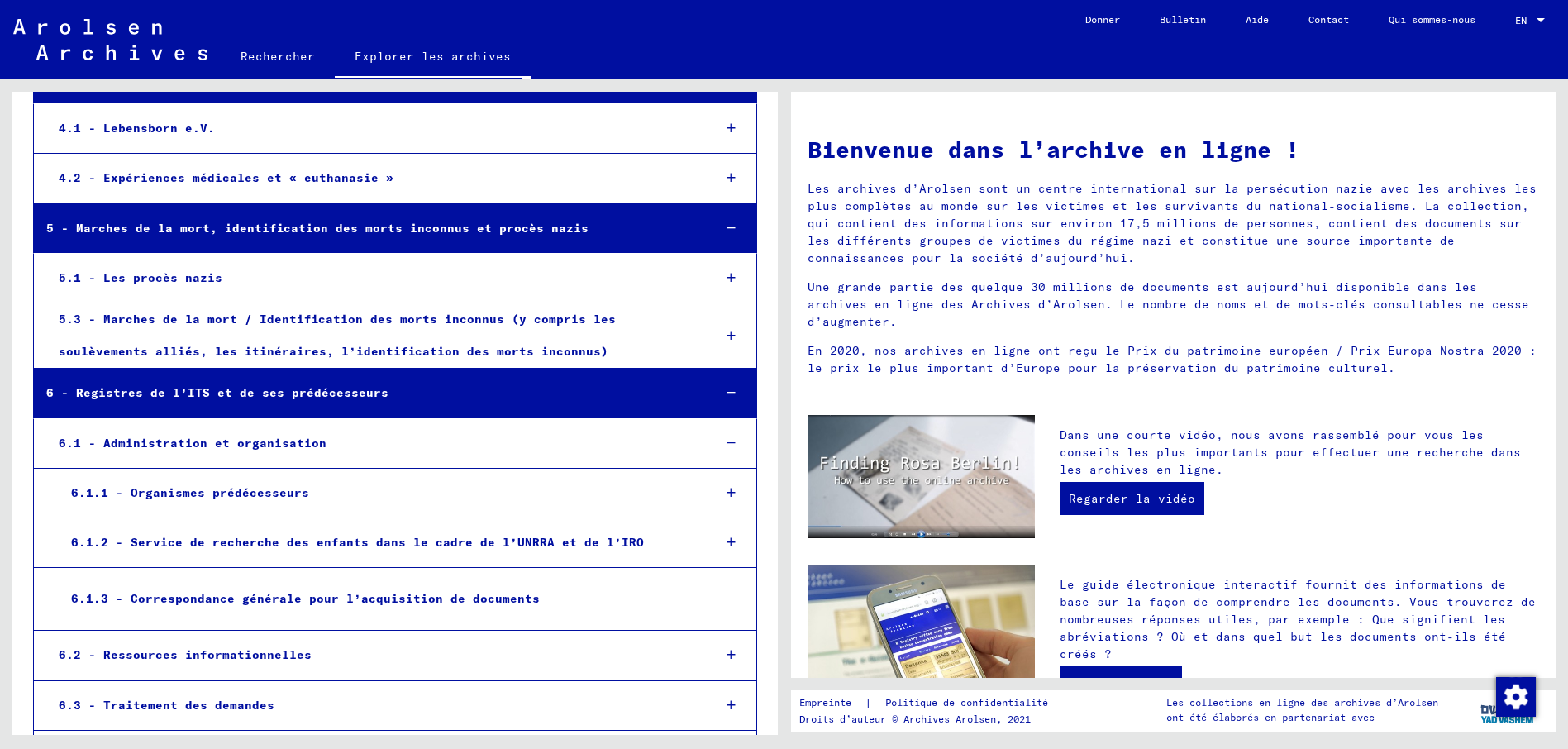
scroll to position [4515, 0]
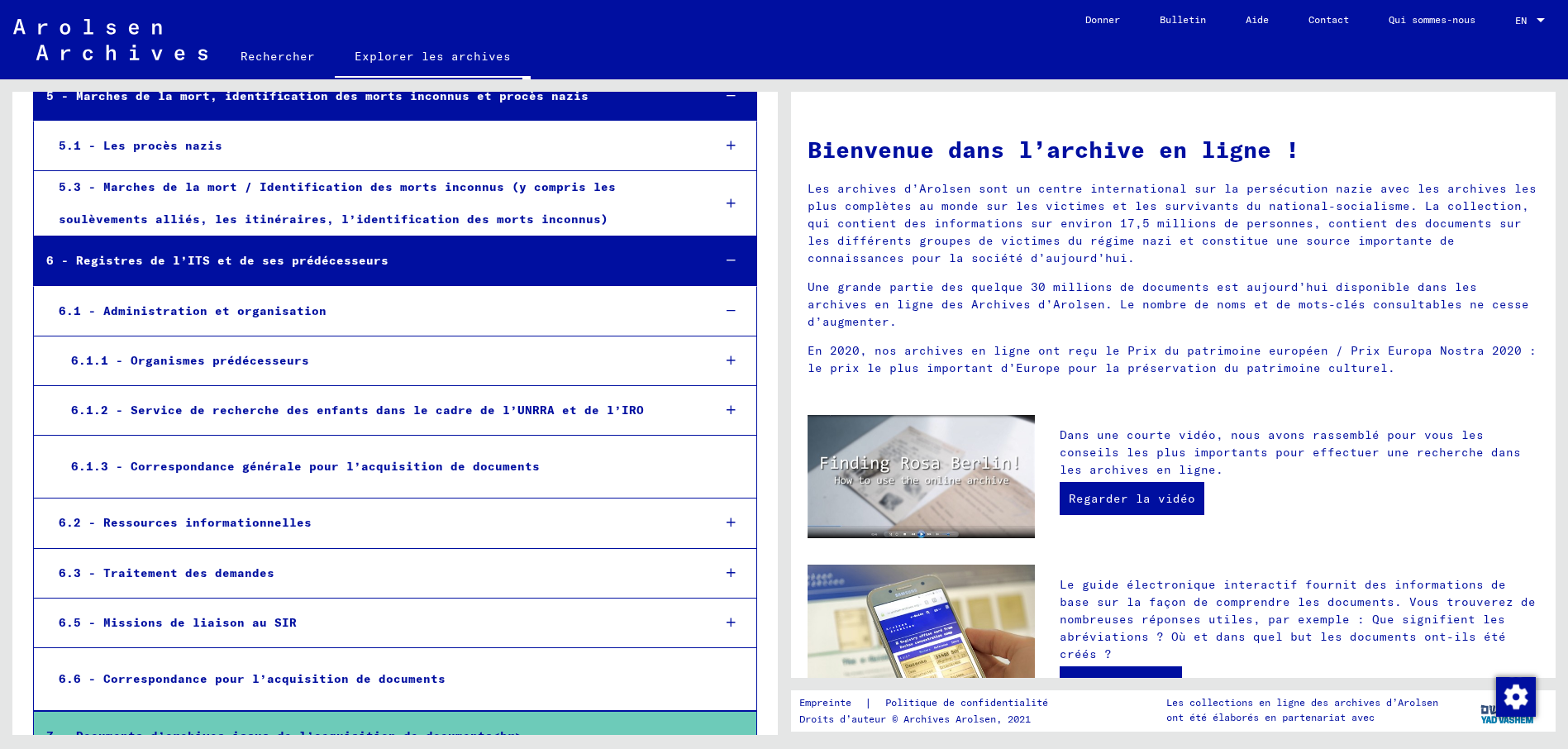
click at [714, 499] on div at bounding box center [731, 523] width 49 height 49
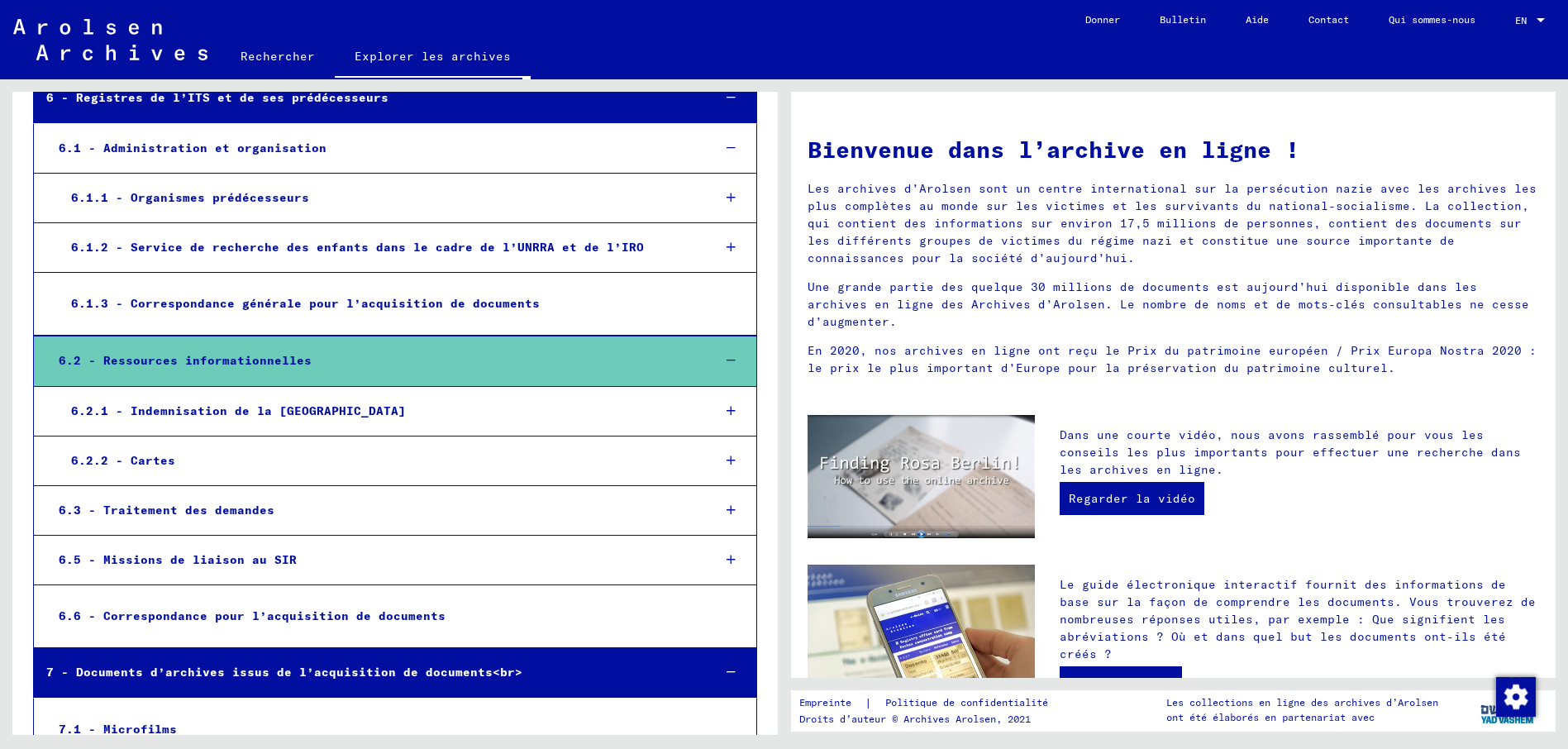
scroll to position [4737, 0]
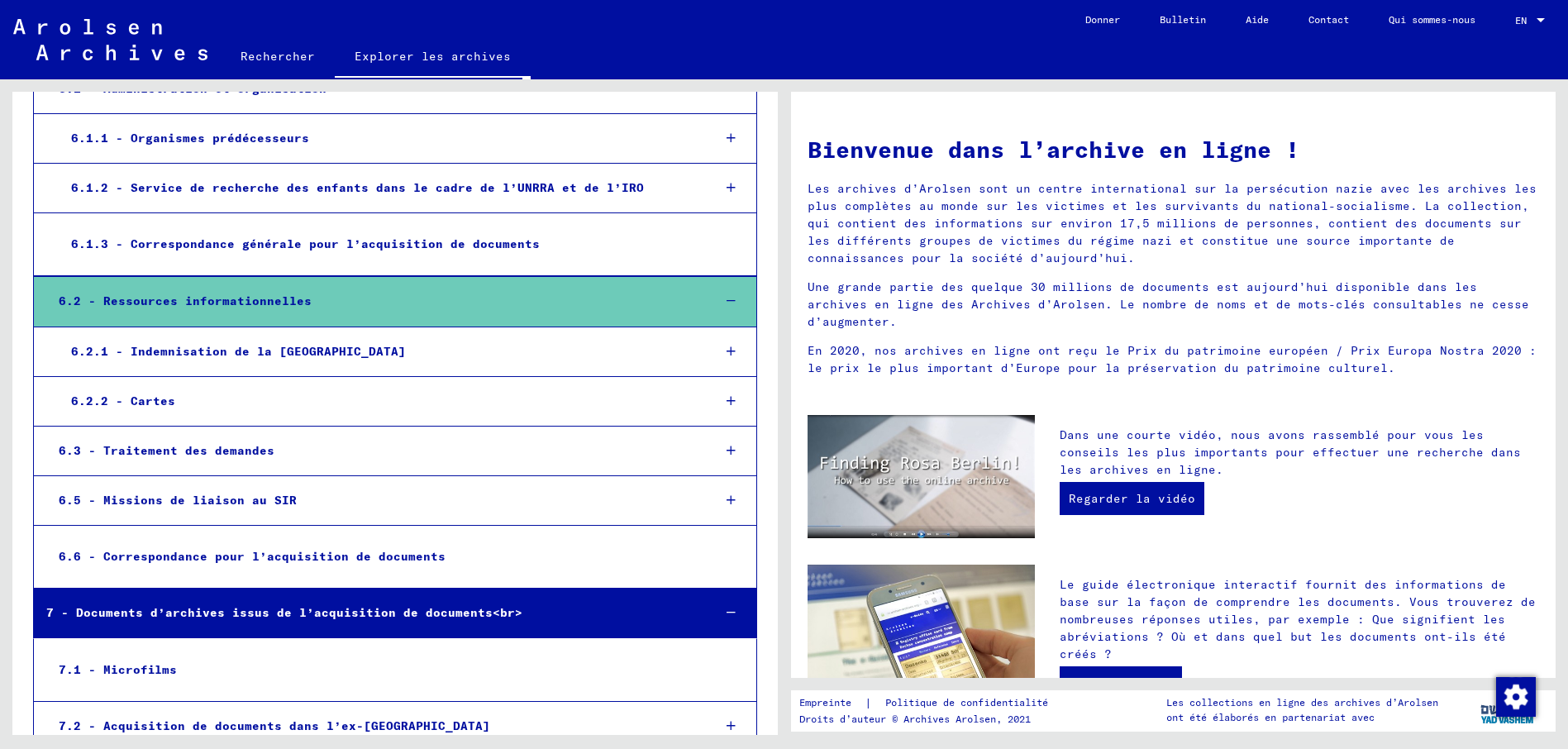
click at [722, 427] on div at bounding box center [731, 451] width 49 height 49
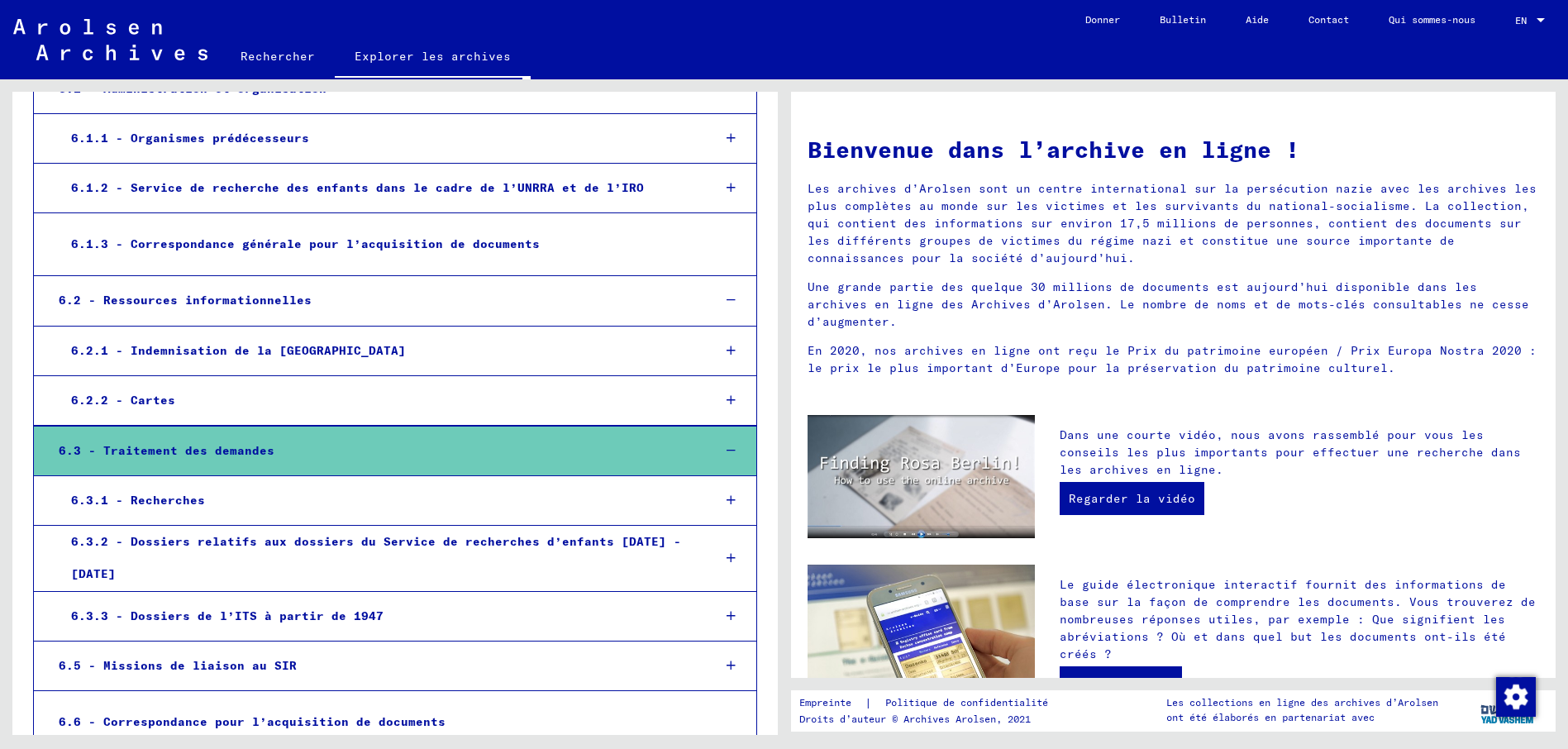
click at [706, 534] on div at bounding box center [731, 558] width 49 height 49
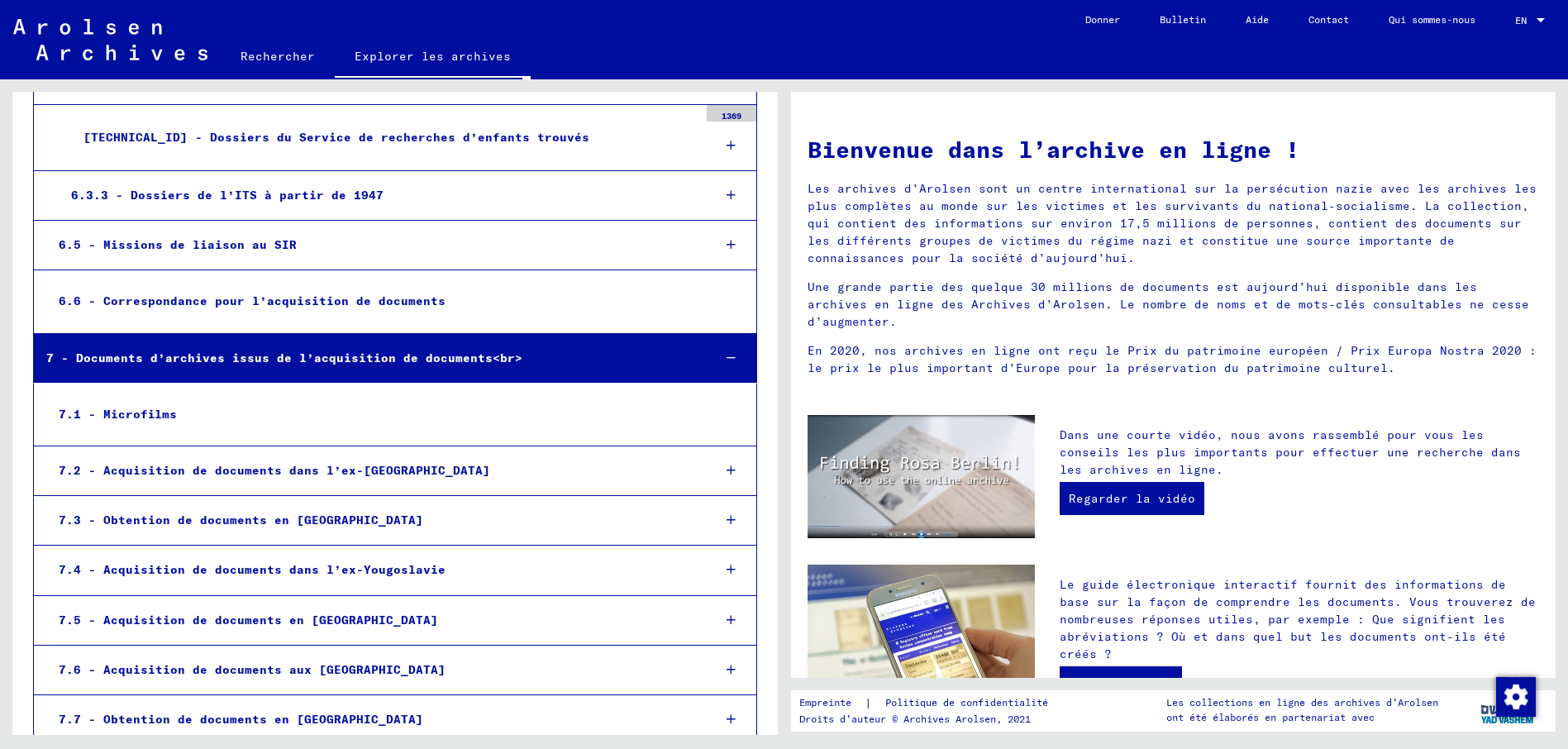
scroll to position [5299, 0]
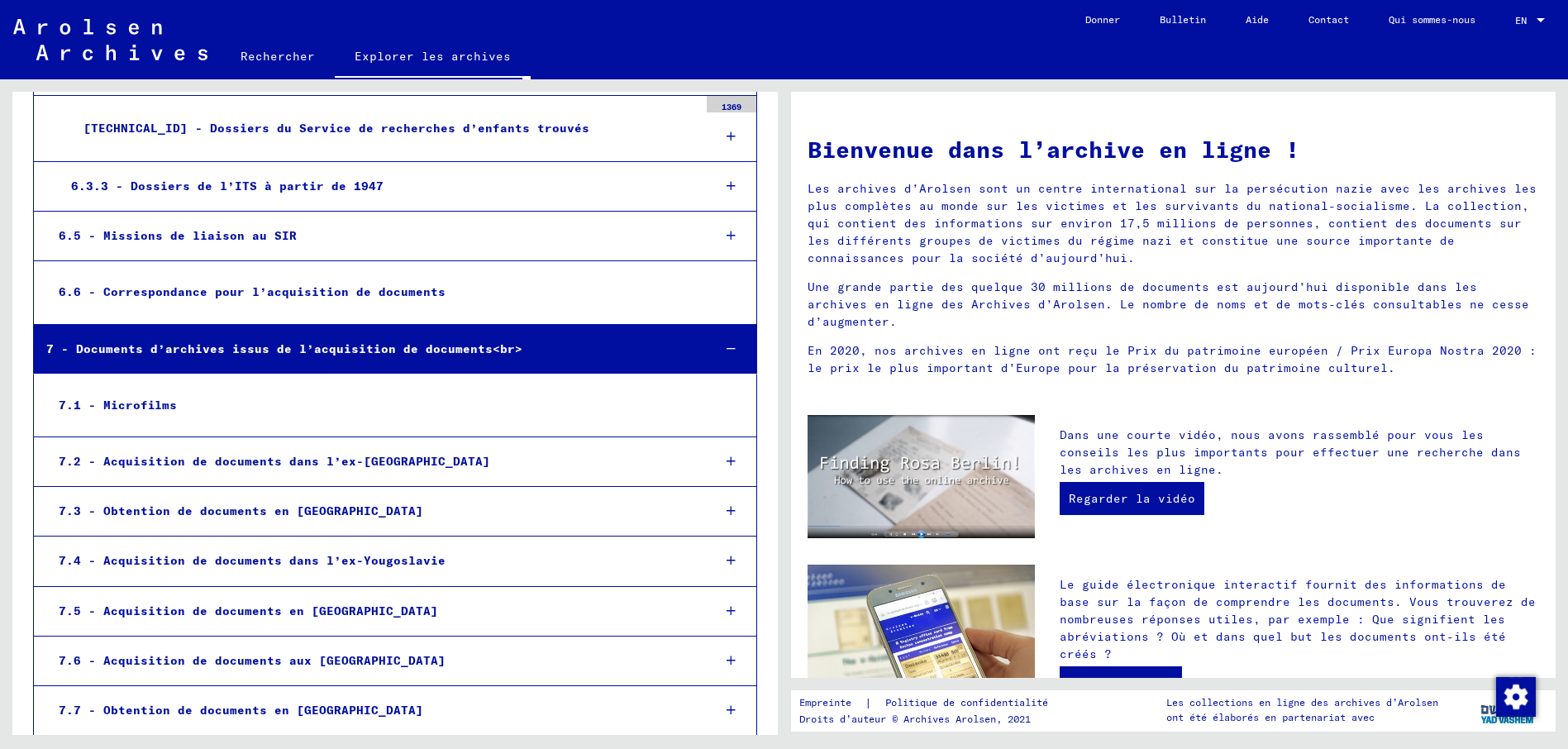
click at [726, 605] on icon at bounding box center [731, 611] width 9 height 12
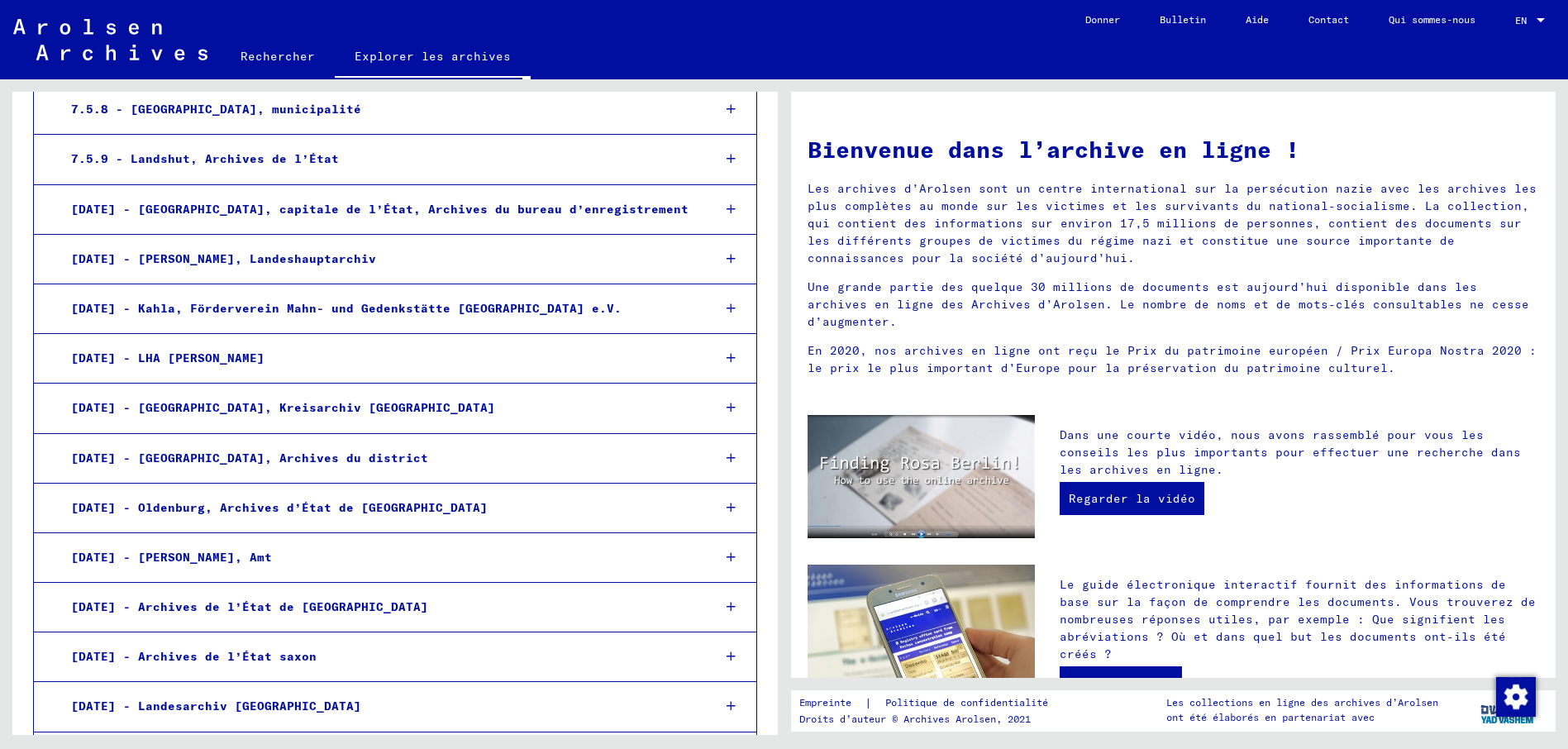
scroll to position [6231, 0]
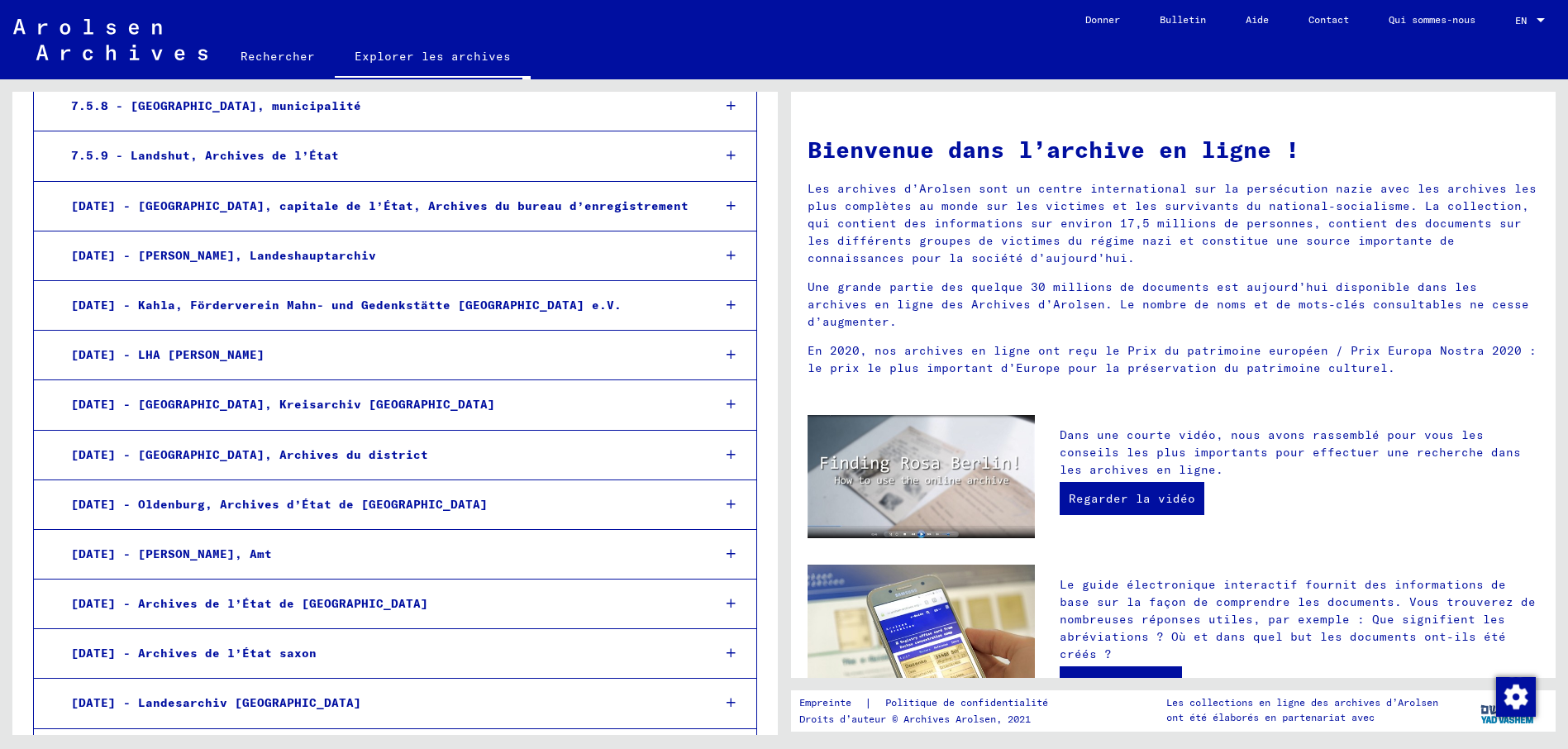
click at [709, 580] on div at bounding box center [731, 604] width 49 height 49
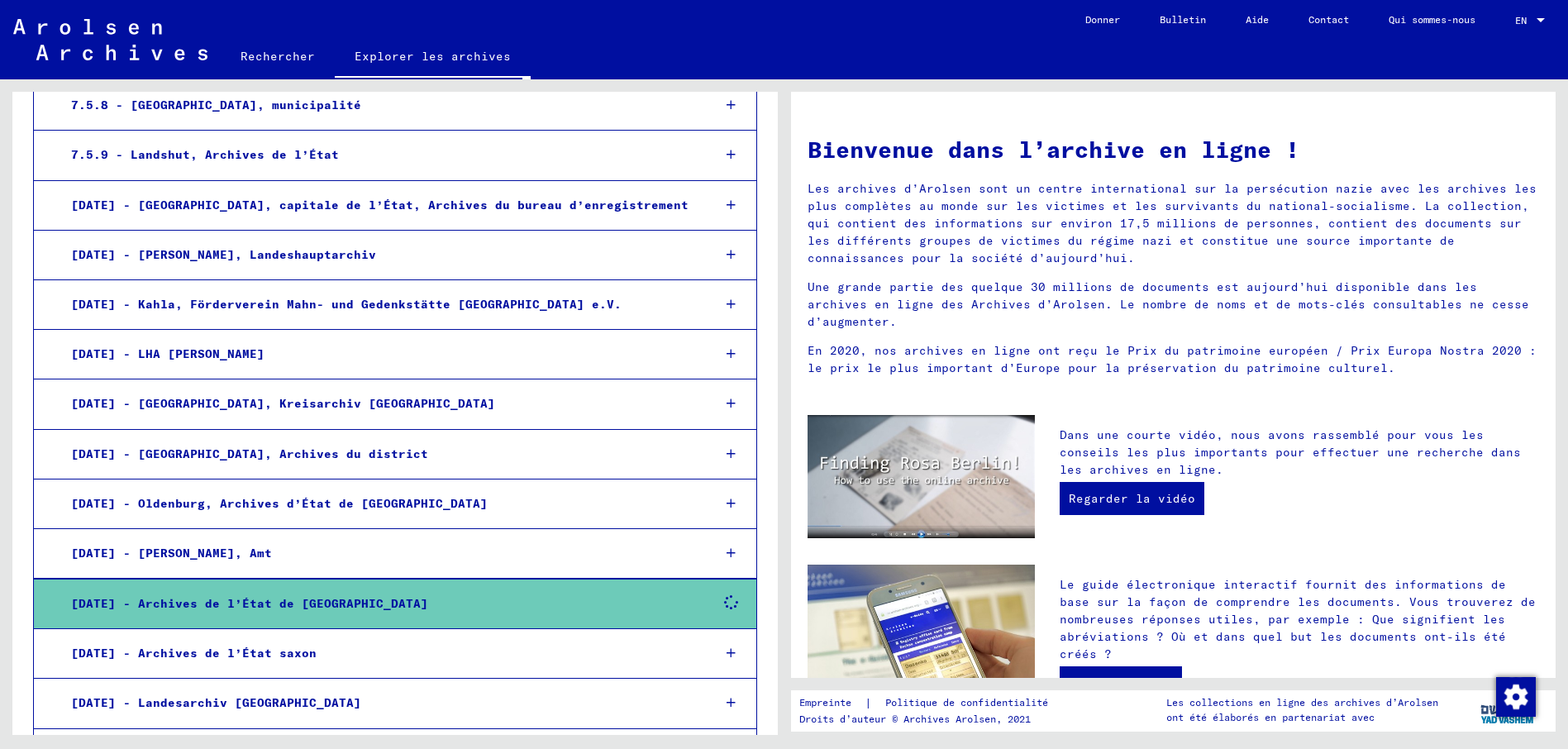
scroll to position [6230, 0]
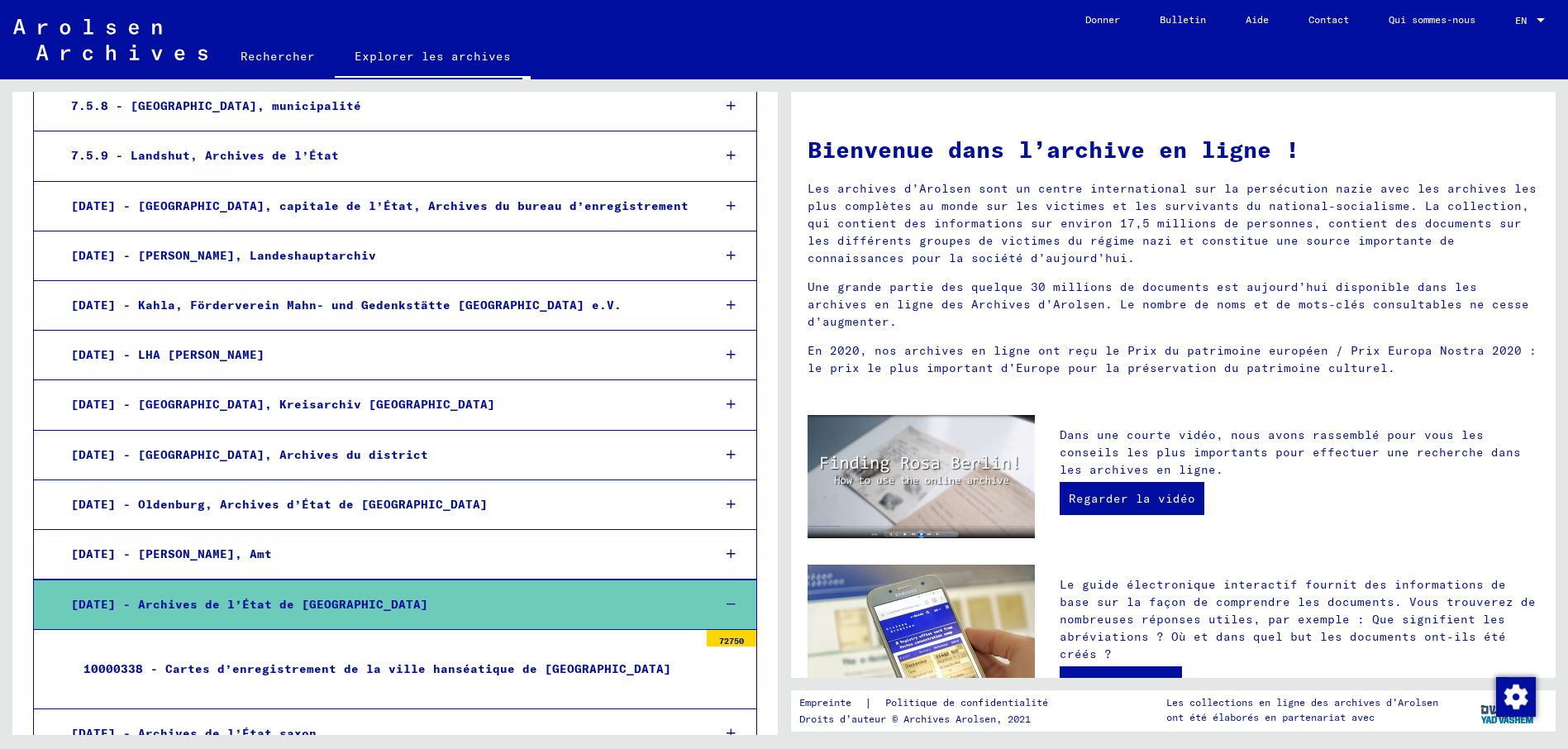
click at [726, 599] on icon at bounding box center [731, 604] width 9 height 12
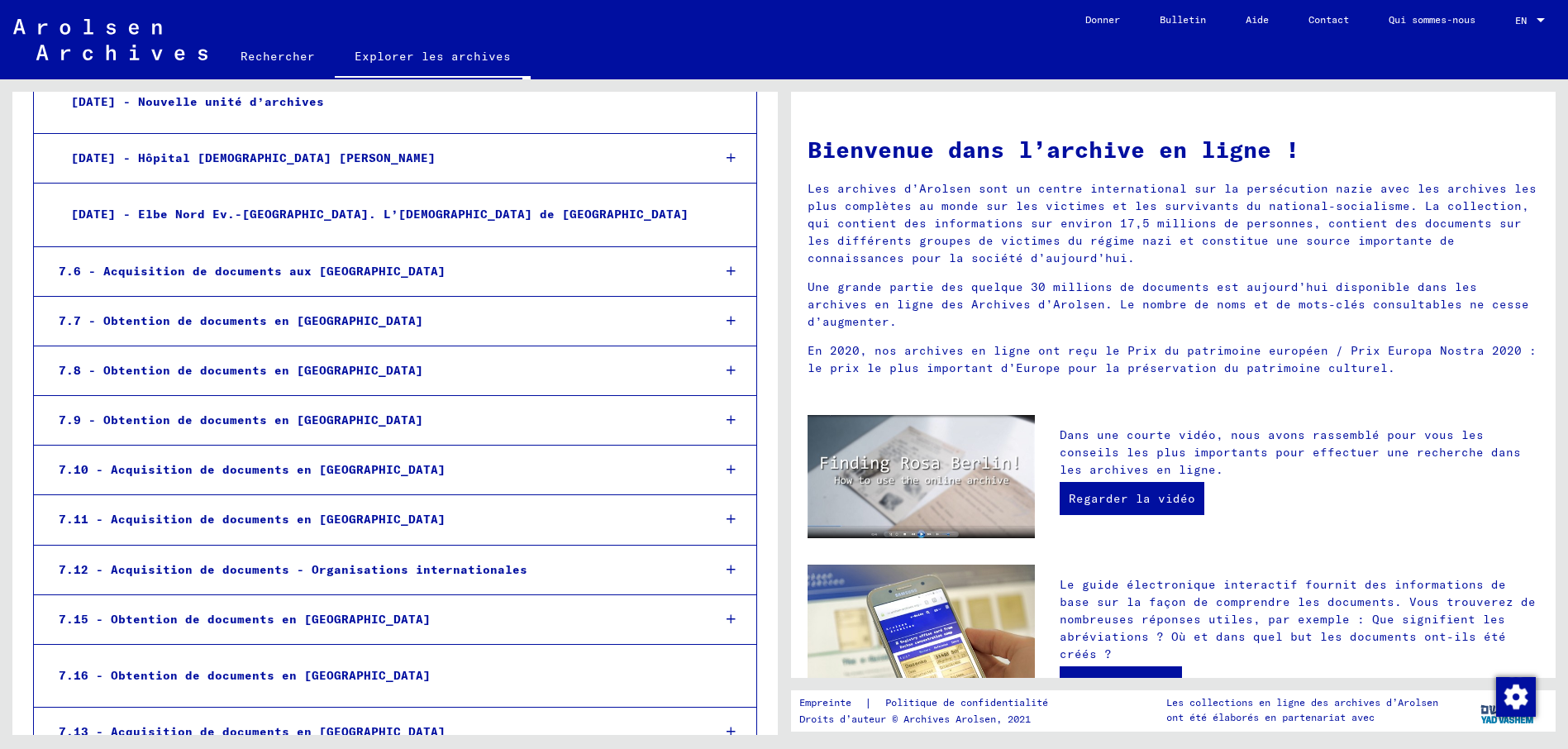
scroll to position [7289, 0]
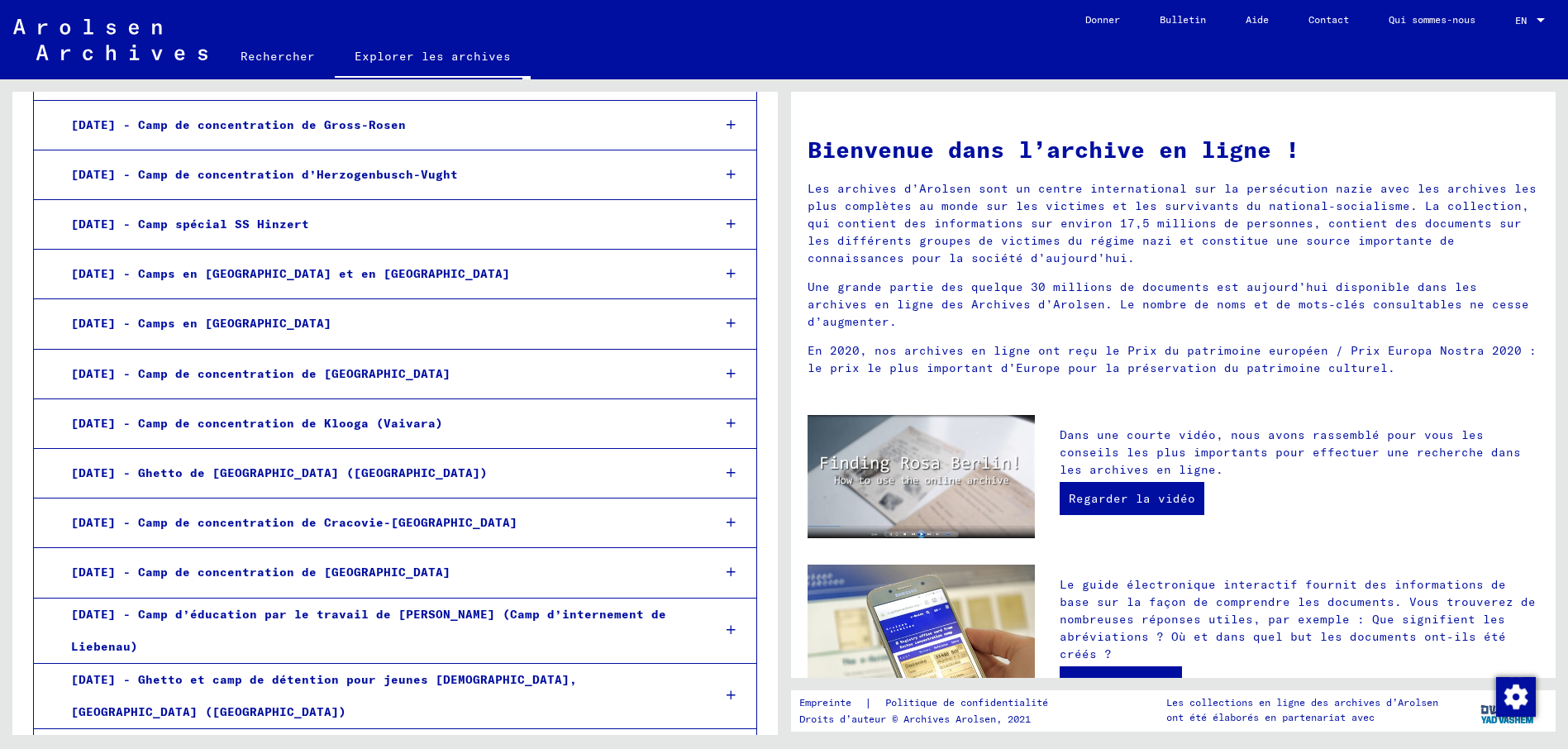
scroll to position [0, 0]
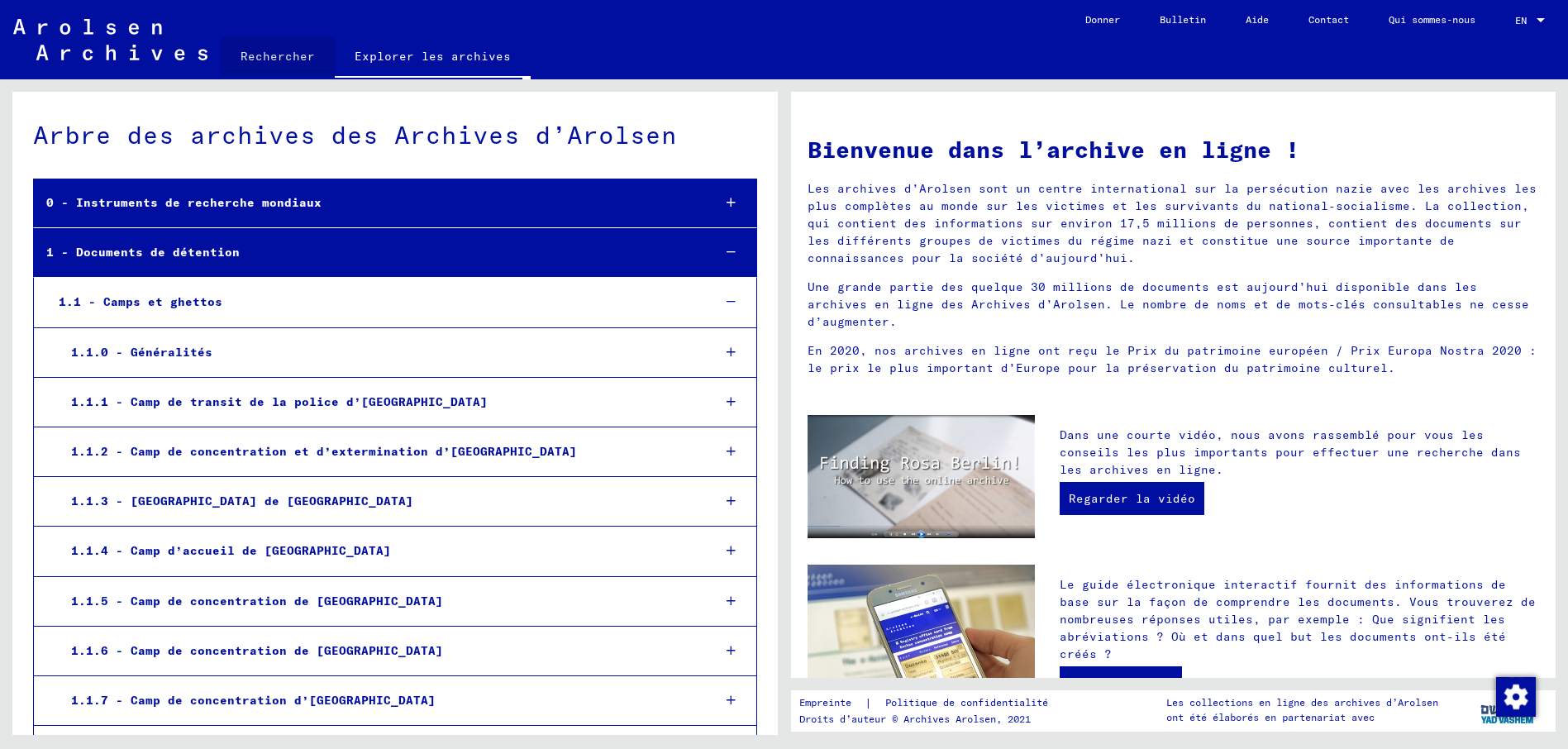
click at [301, 62] on link "Rechercher" at bounding box center [278, 56] width 114 height 40
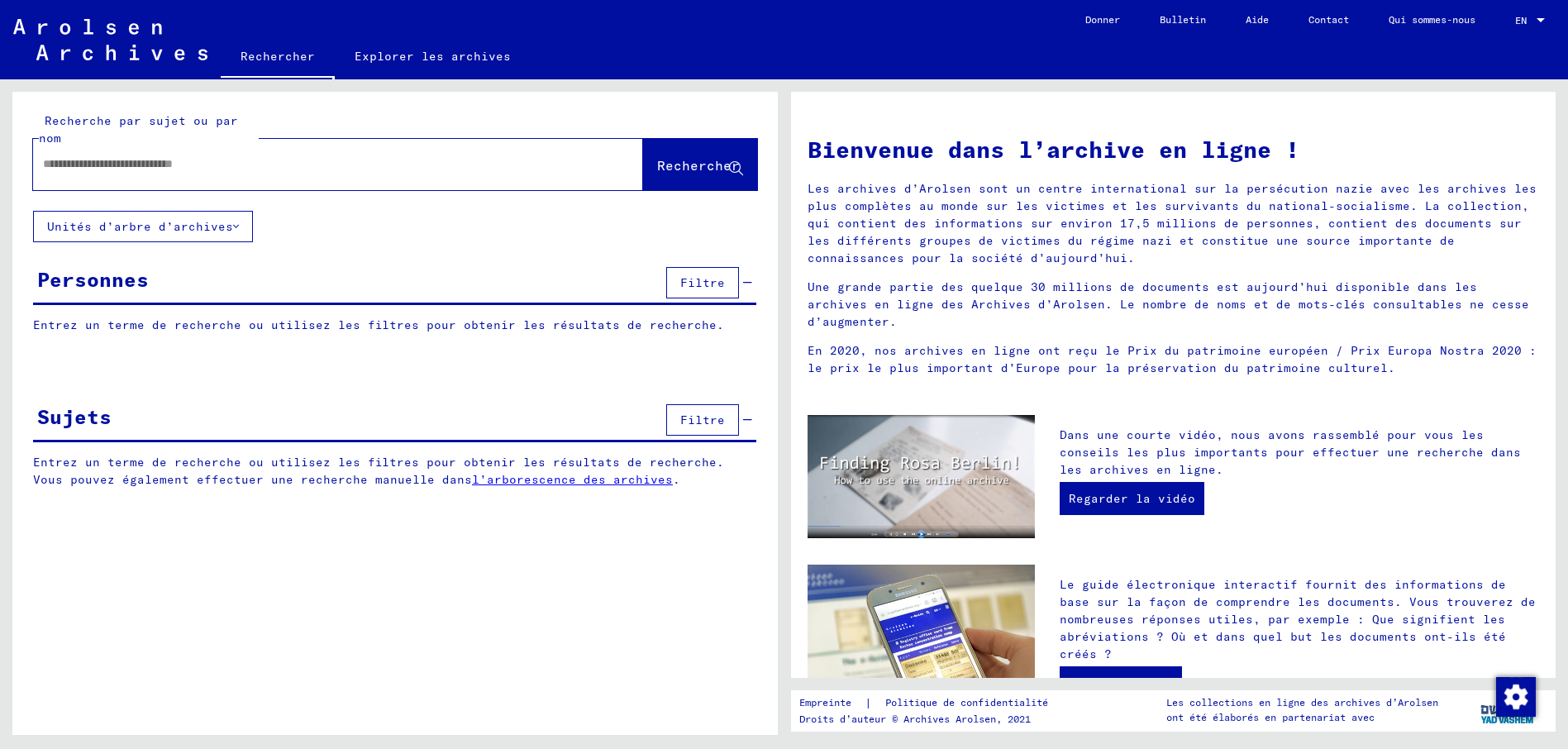
click at [230, 180] on div at bounding box center [314, 164] width 561 height 37
click at [232, 165] on input "text" at bounding box center [318, 164] width 551 height 17
type input "**********"
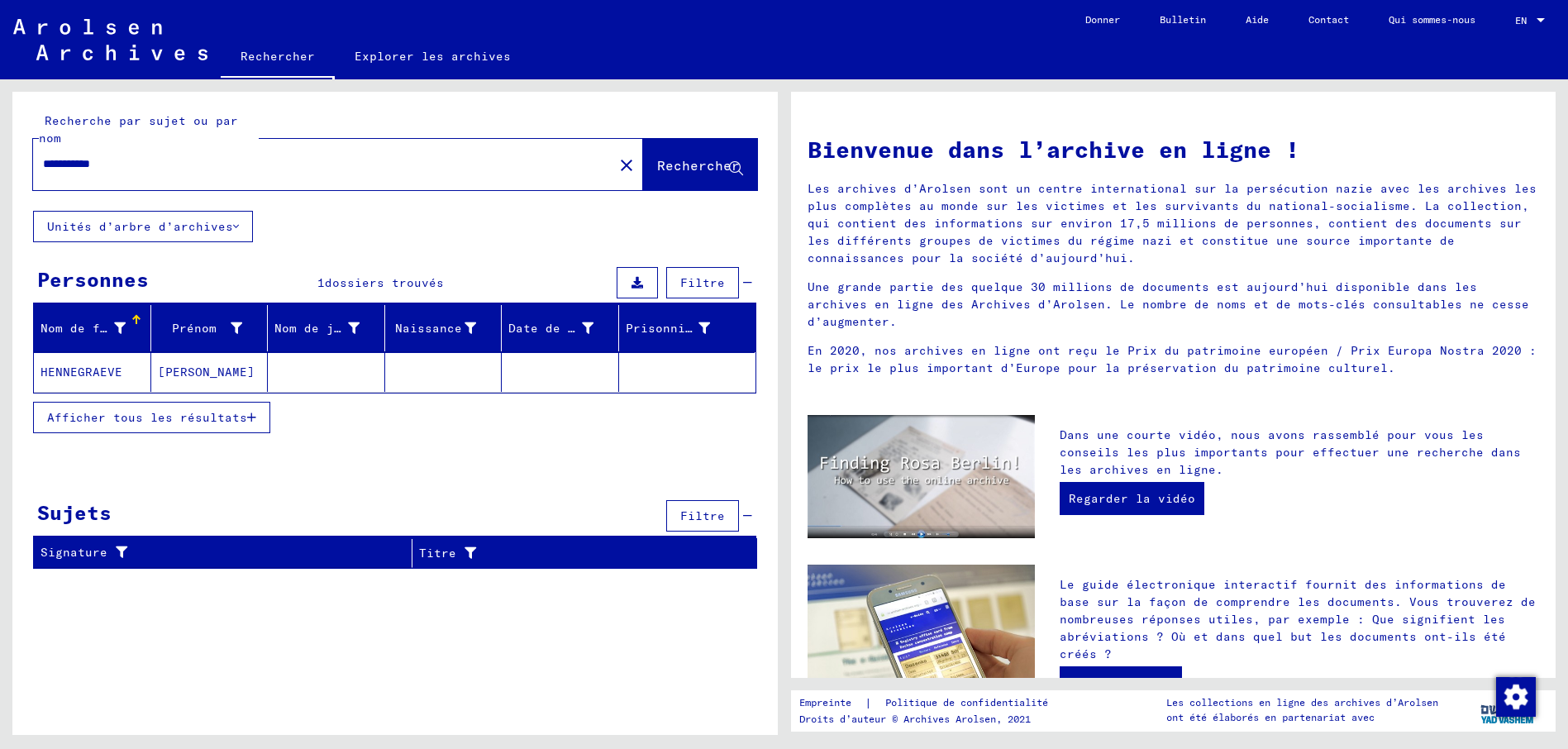
click at [92, 365] on mat-cell "HENNEGRAEVE" at bounding box center [93, 372] width 118 height 40
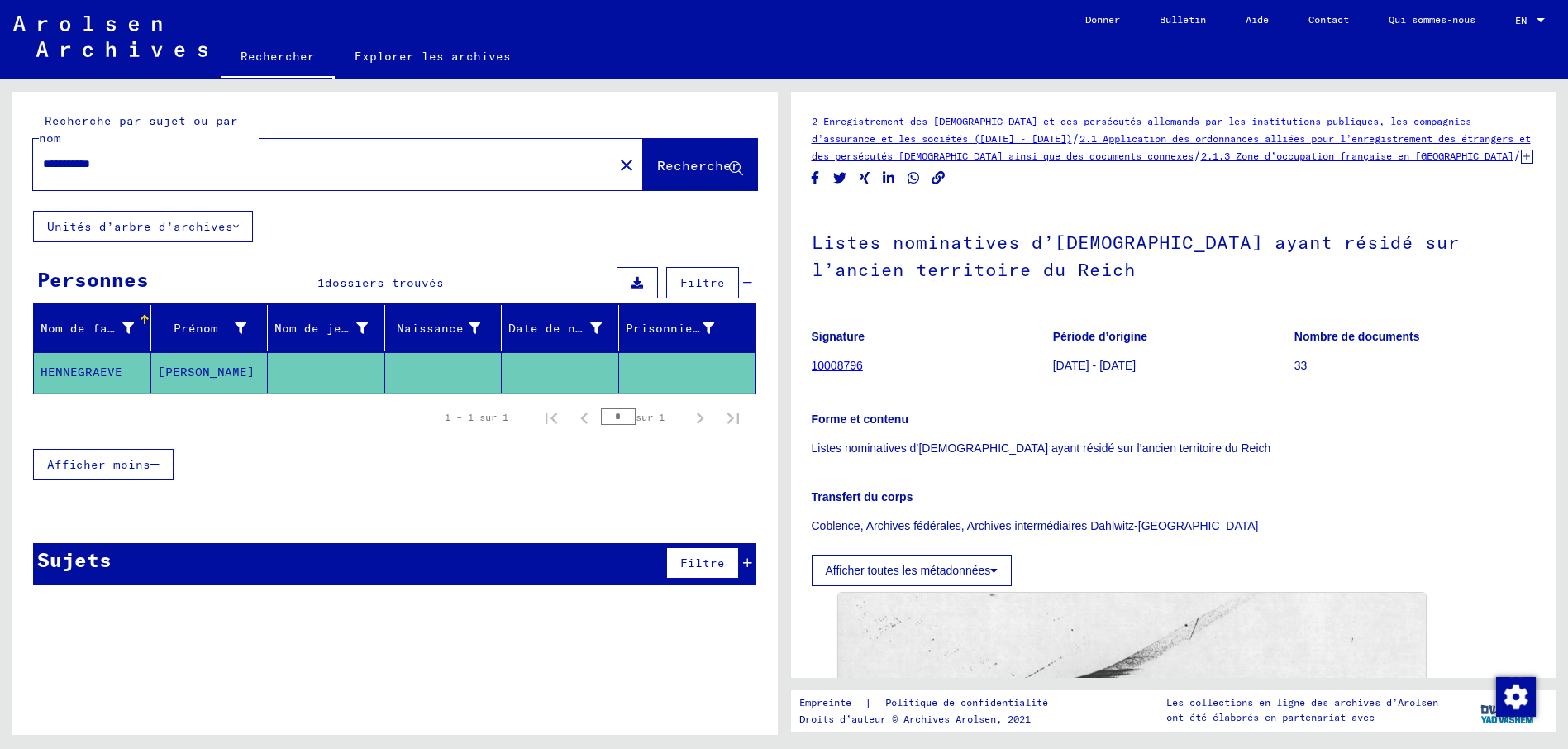
click at [853, 372] on link "10008796" at bounding box center [837, 365] width 51 height 13
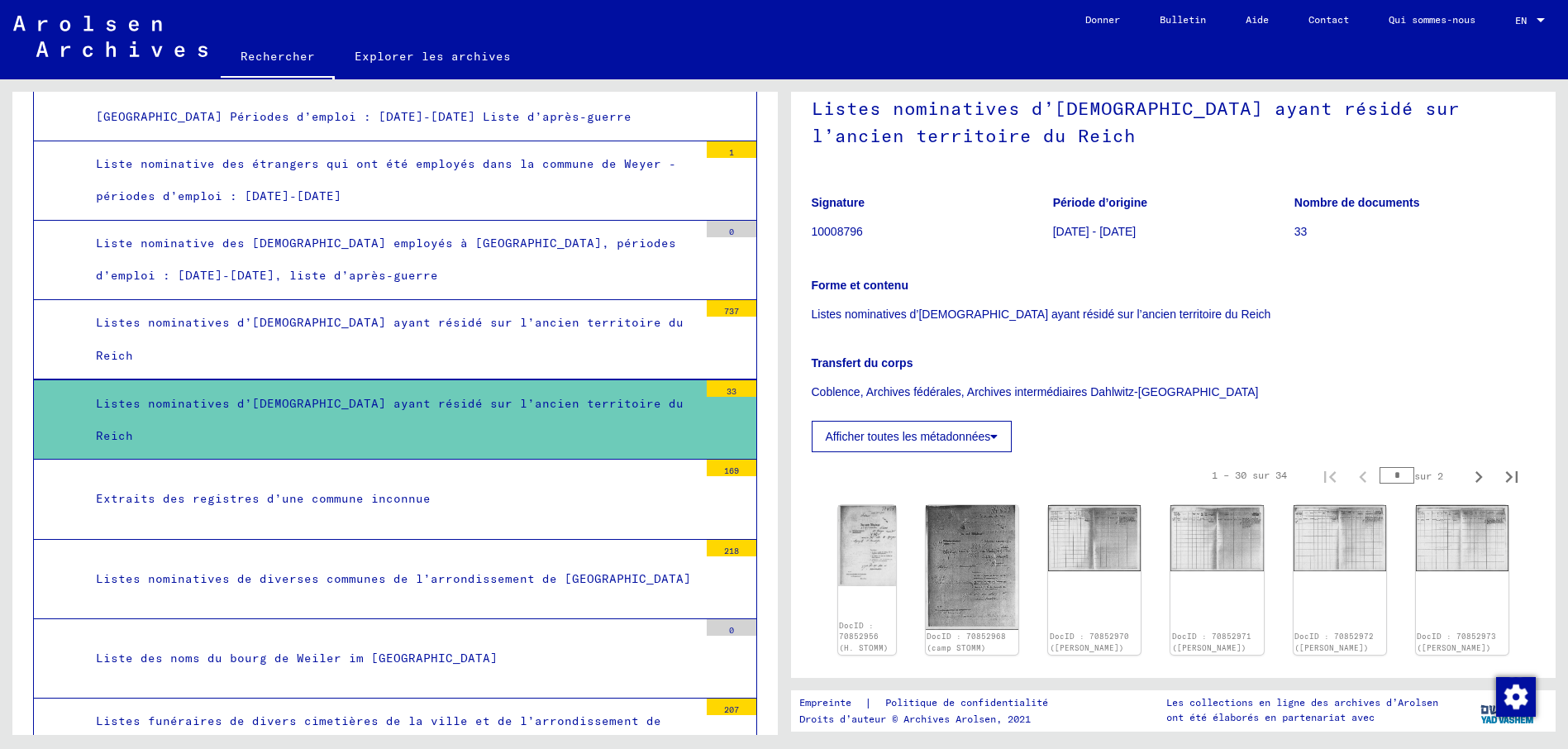
scroll to position [325, 0]
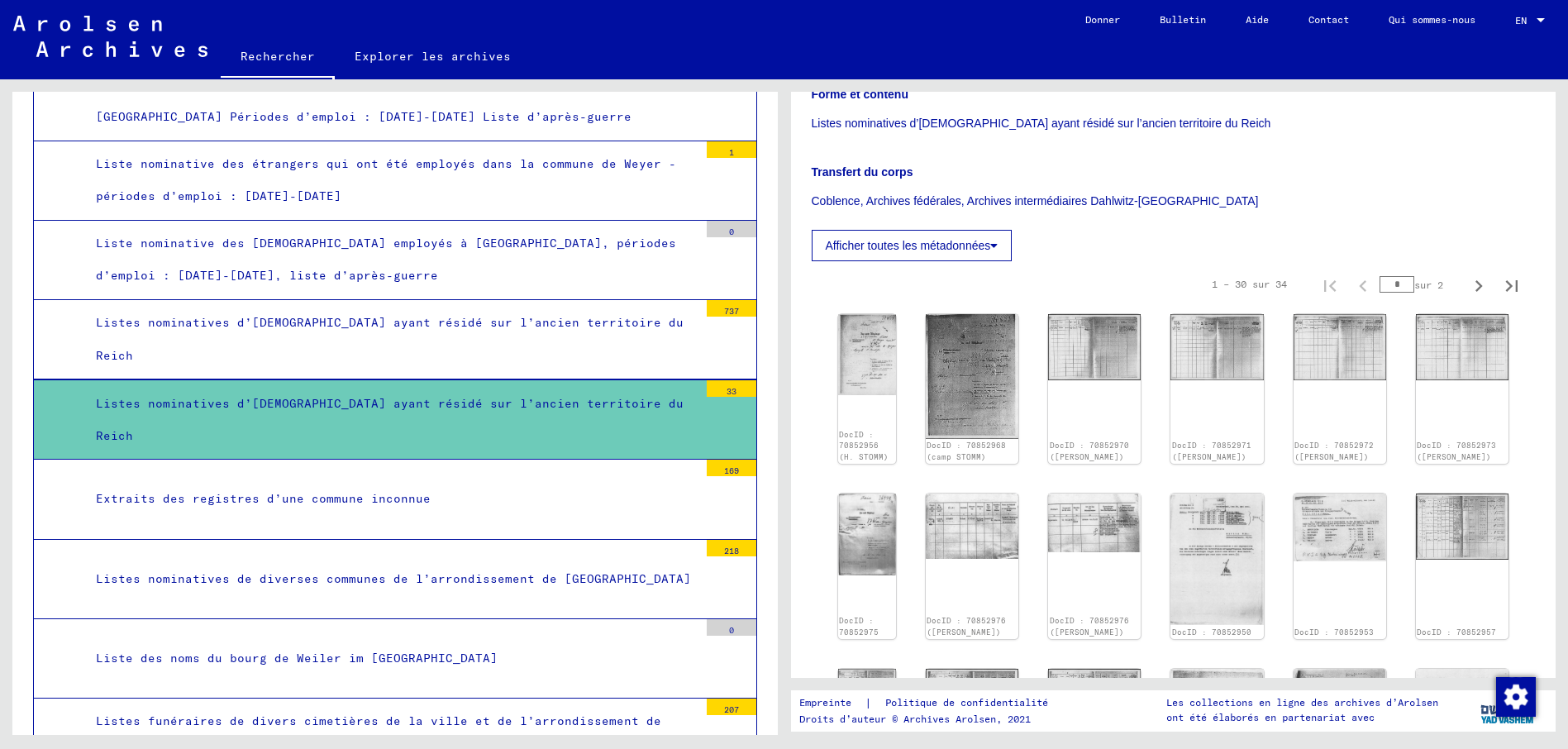
click at [511, 334] on div "Listes nominatives d’[DEMOGRAPHIC_DATA] ayant résidé sur l’ancien territoire du…" at bounding box center [391, 339] width 615 height 65
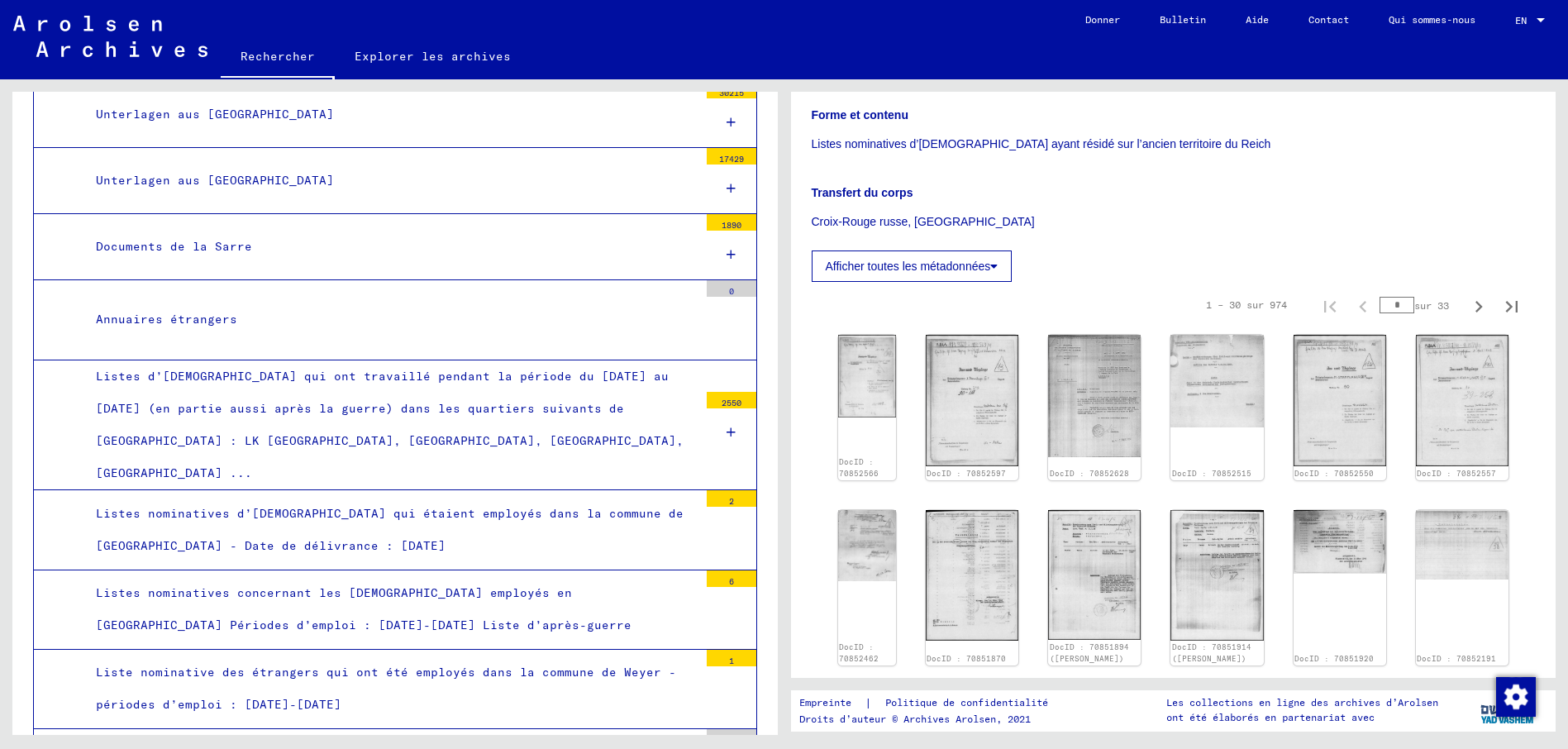
scroll to position [537, 0]
